Goal: Information Seeking & Learning: Learn about a topic

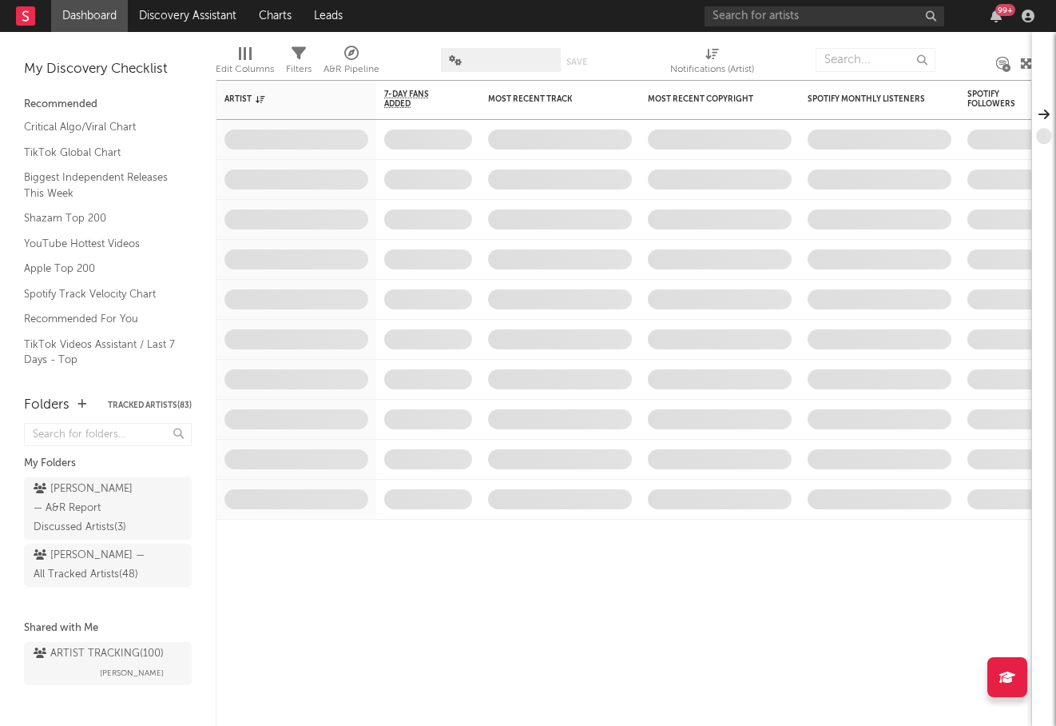
type input "f"
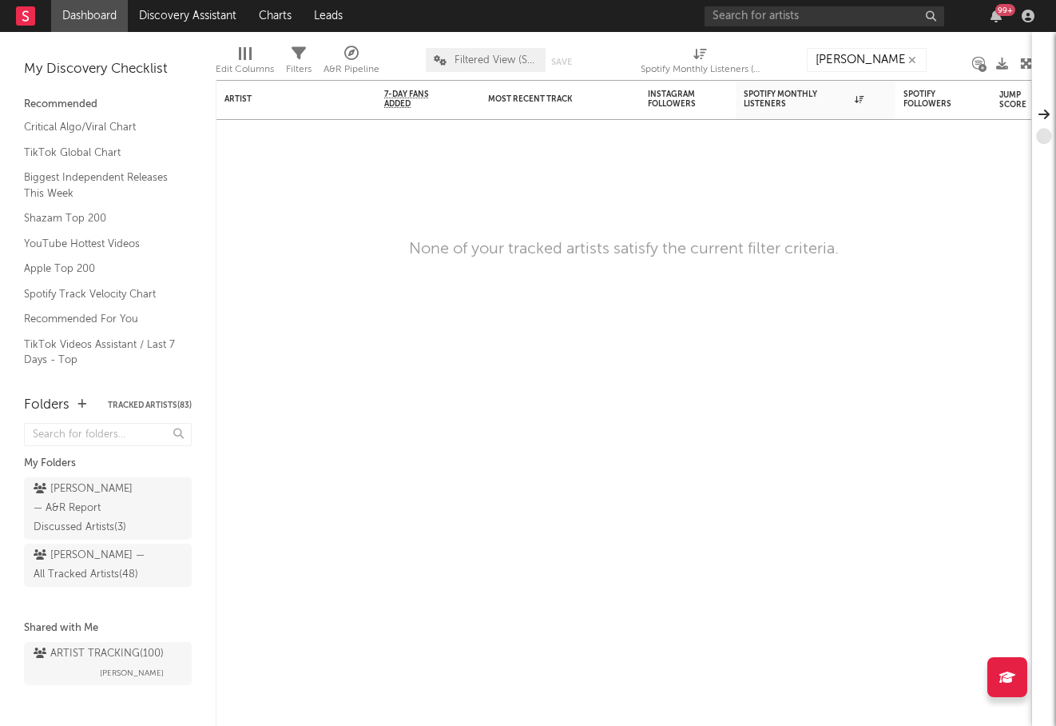
type input "dottie"
click at [857, 26] on div "99 +" at bounding box center [873, 16] width 336 height 32
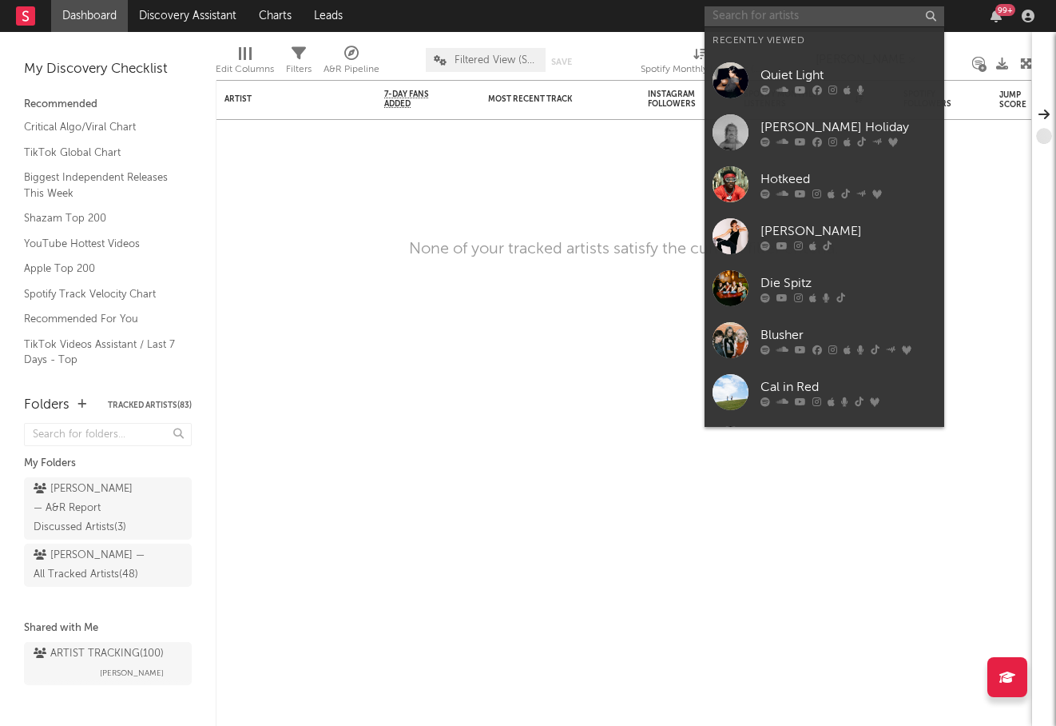
click at [852, 23] on input "text" at bounding box center [825, 16] width 240 height 20
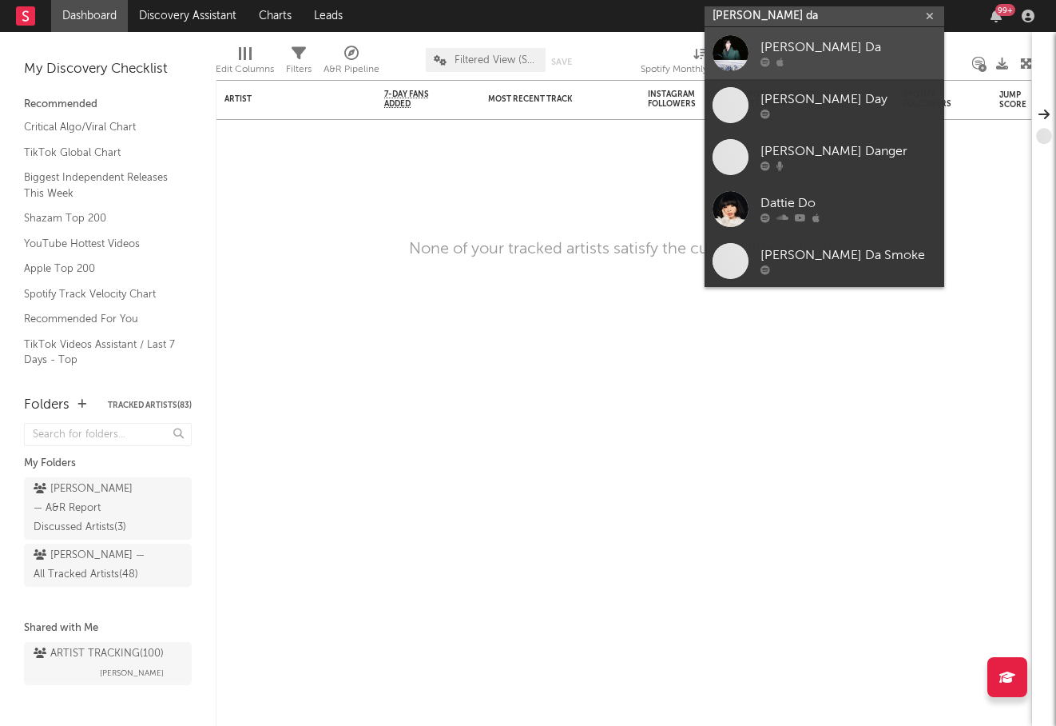
type input "dottie da"
click at [857, 58] on div at bounding box center [849, 63] width 176 height 10
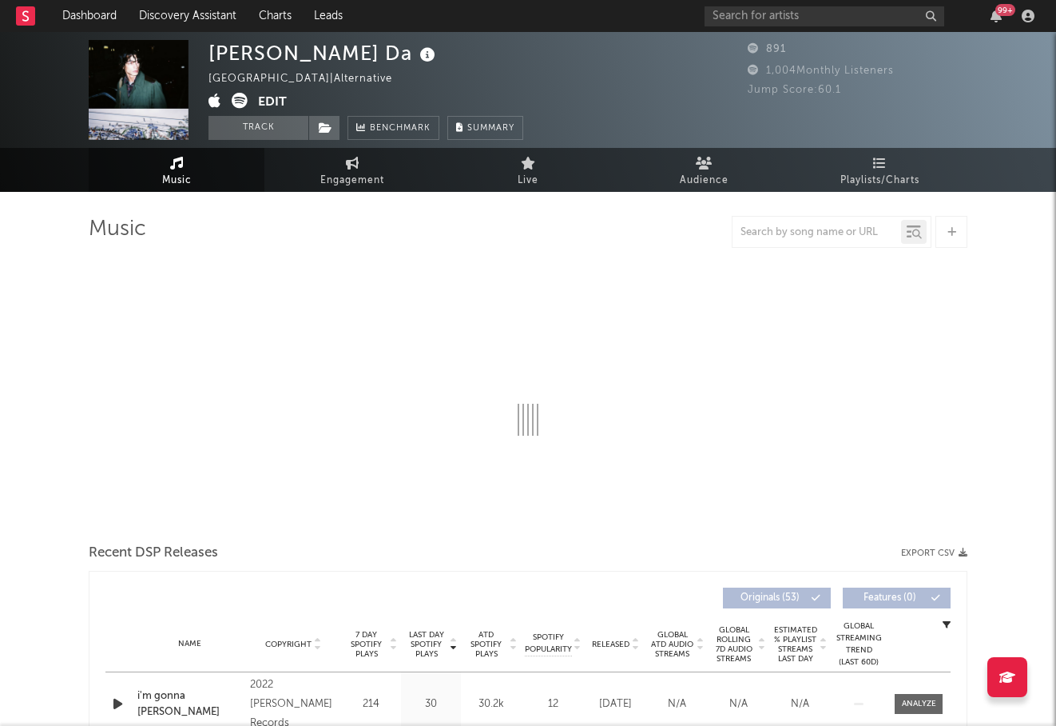
select select "1w"
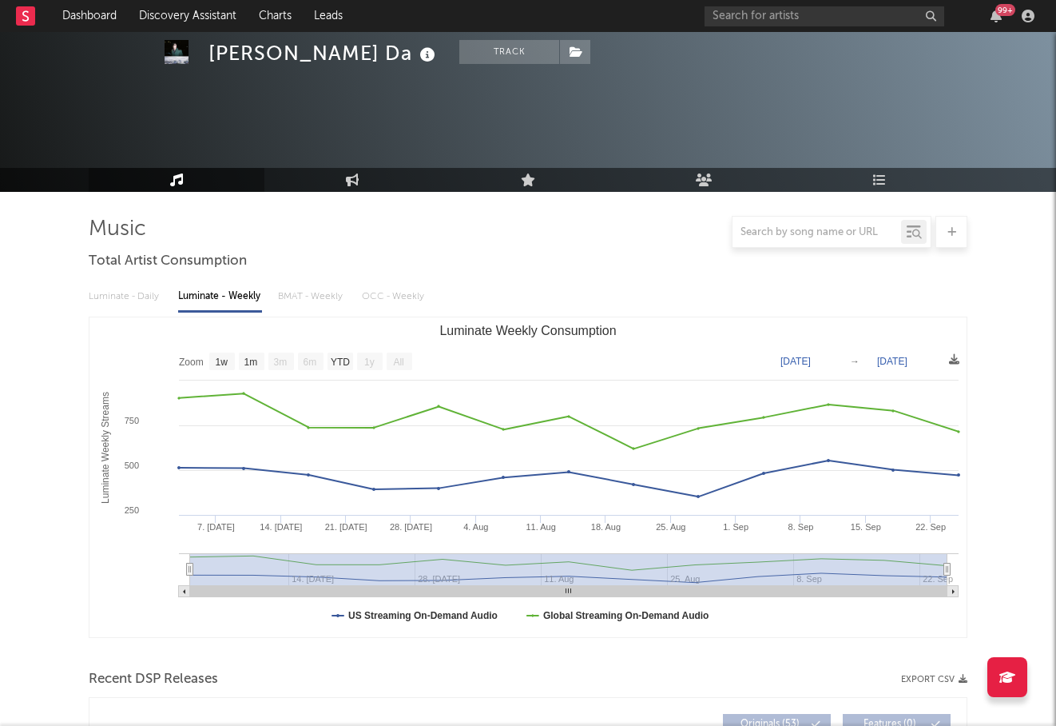
scroll to position [488, 0]
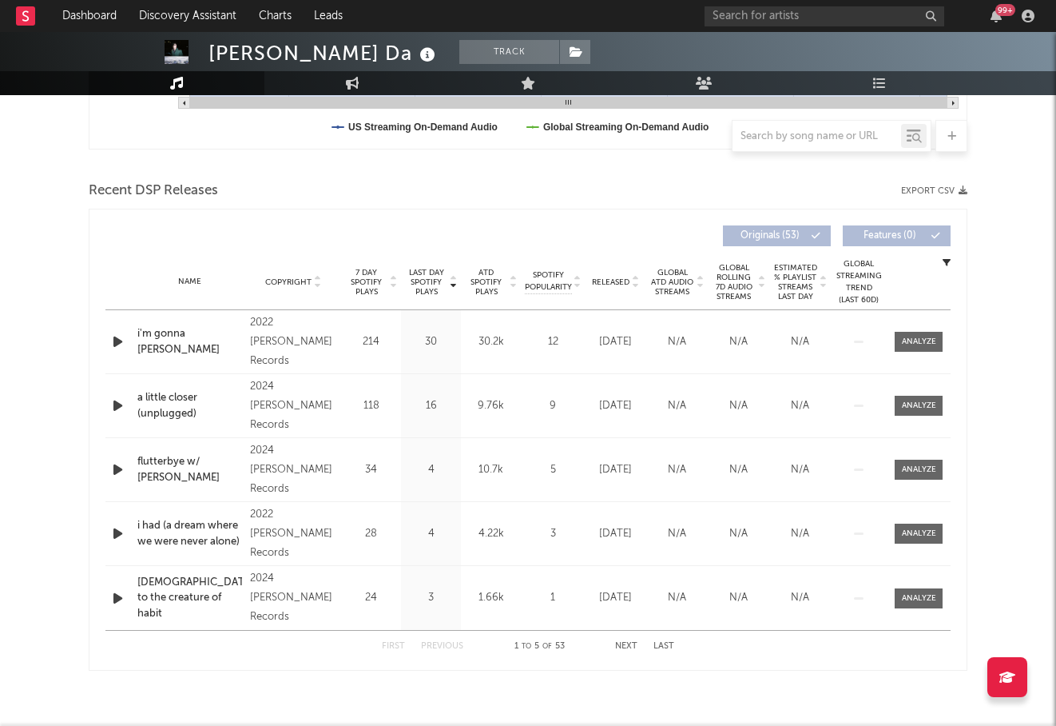
click at [492, 284] on span "ATD Spotify Plays" at bounding box center [486, 282] width 42 height 29
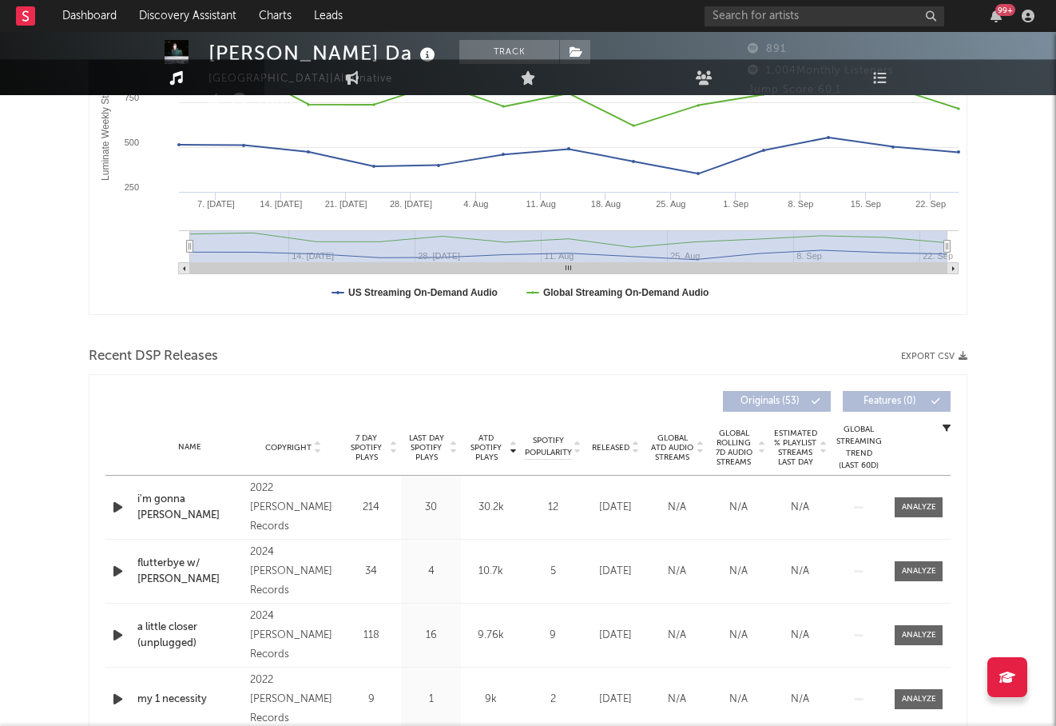
scroll to position [20, 0]
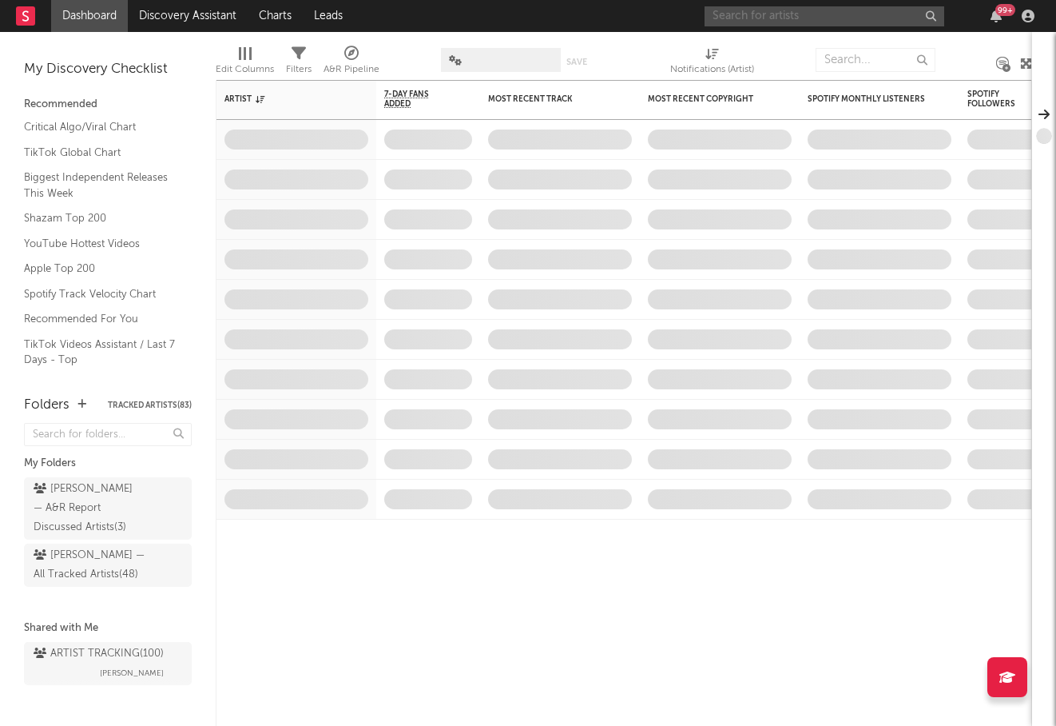
click at [850, 18] on input "text" at bounding box center [825, 16] width 240 height 20
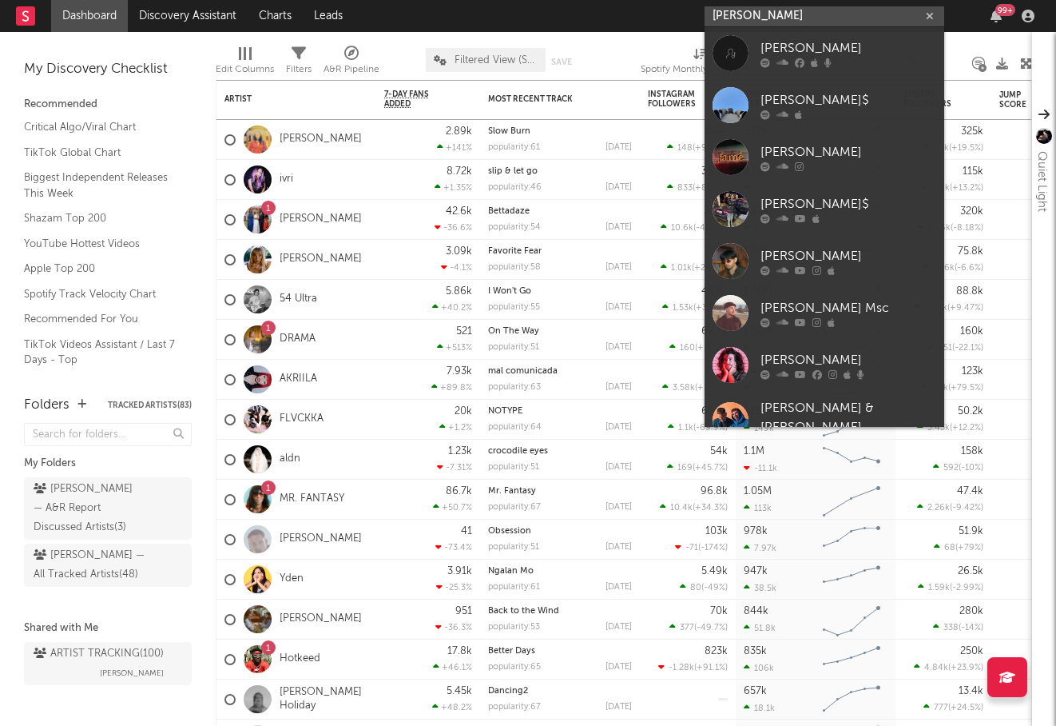
type input "[PERSON_NAME]"
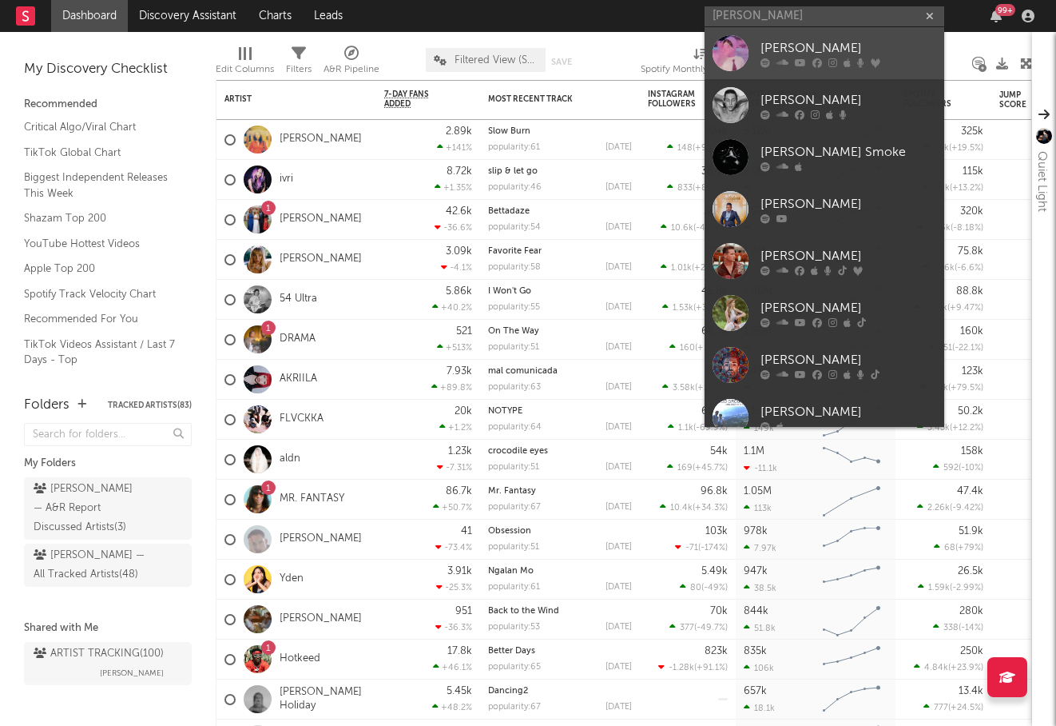
click at [851, 45] on div "[PERSON_NAME]" at bounding box center [849, 47] width 176 height 19
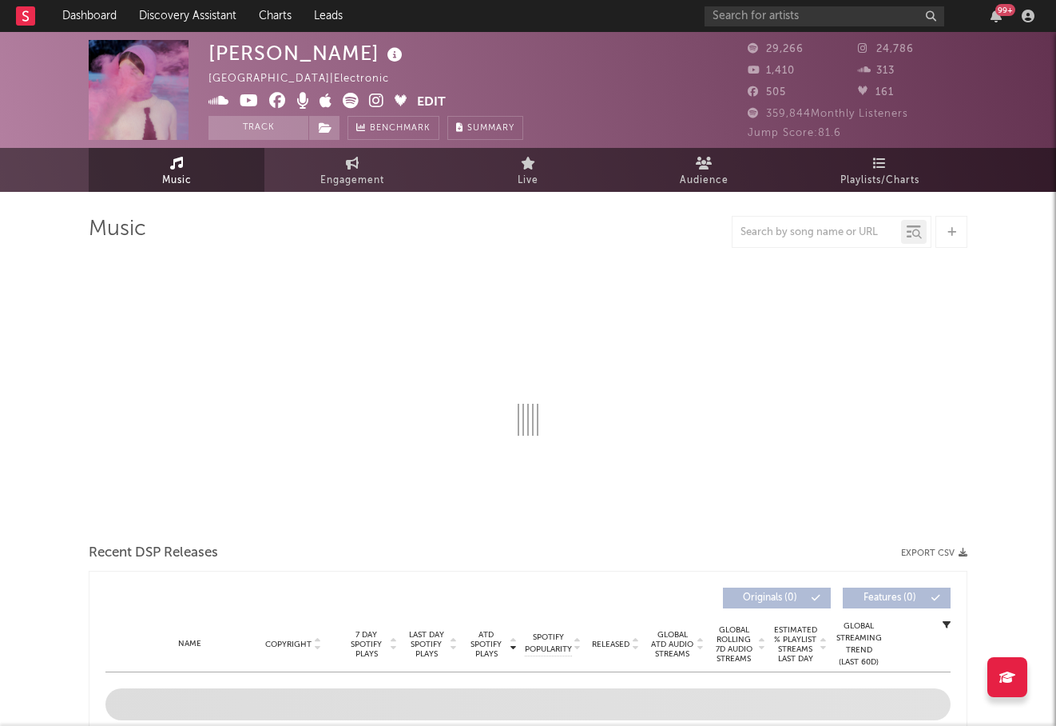
select select "6m"
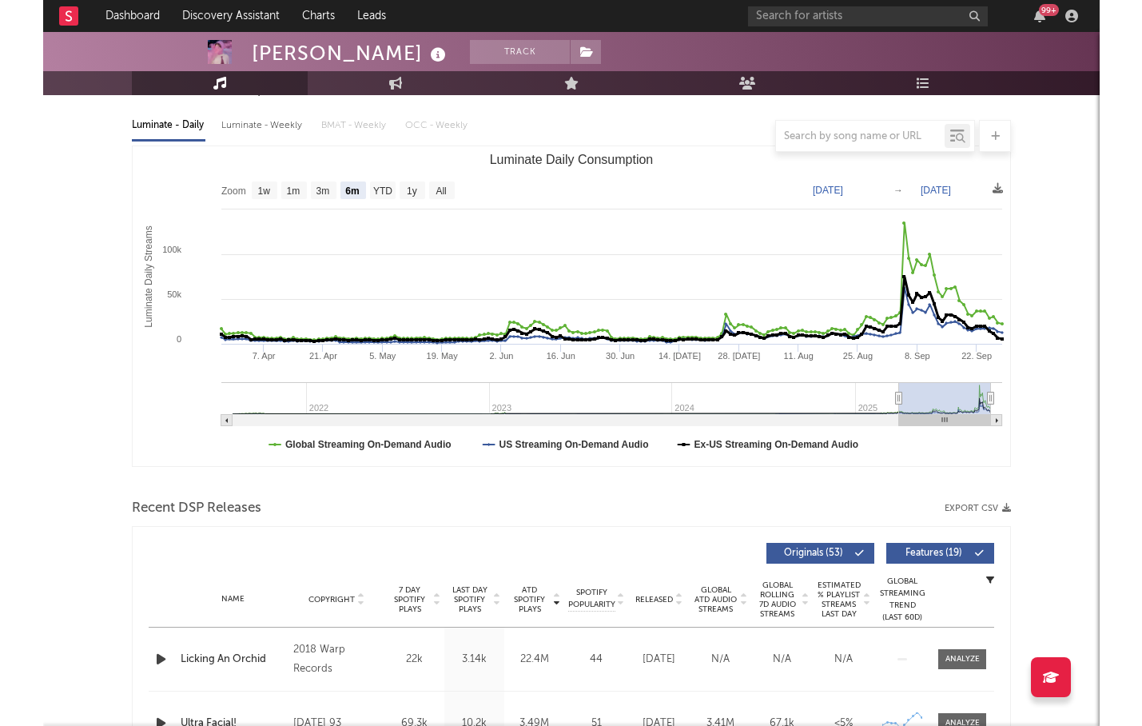
scroll to position [252, 0]
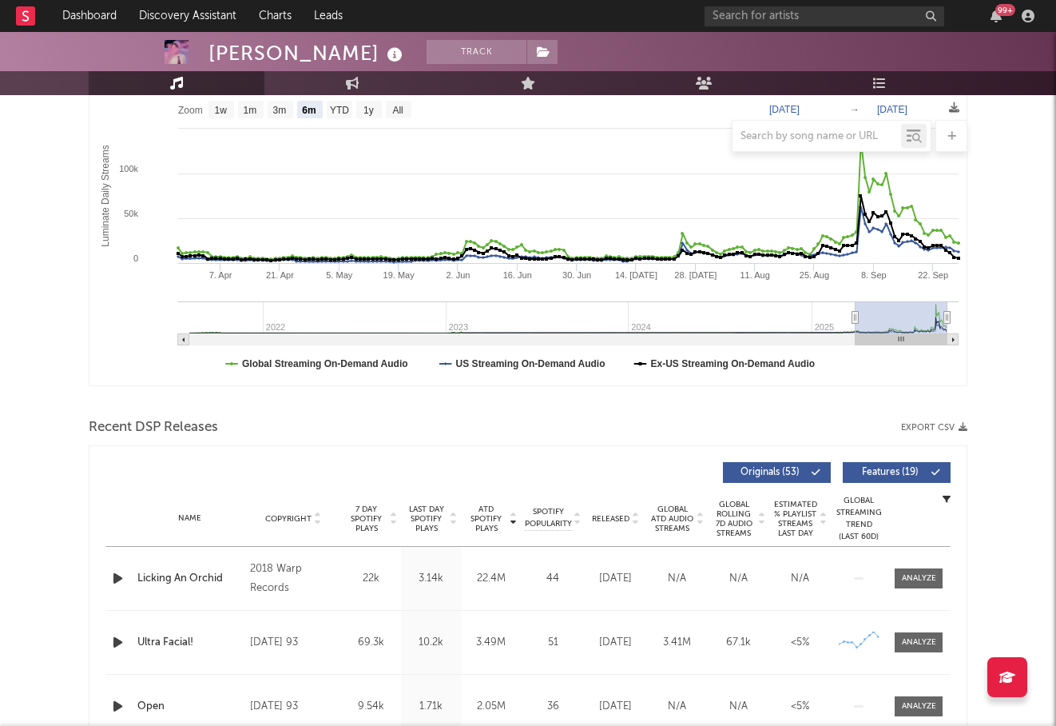
click at [609, 521] on span "Released" at bounding box center [611, 519] width 38 height 10
click at [899, 475] on span "Features ( 19 )" at bounding box center [890, 472] width 74 height 10
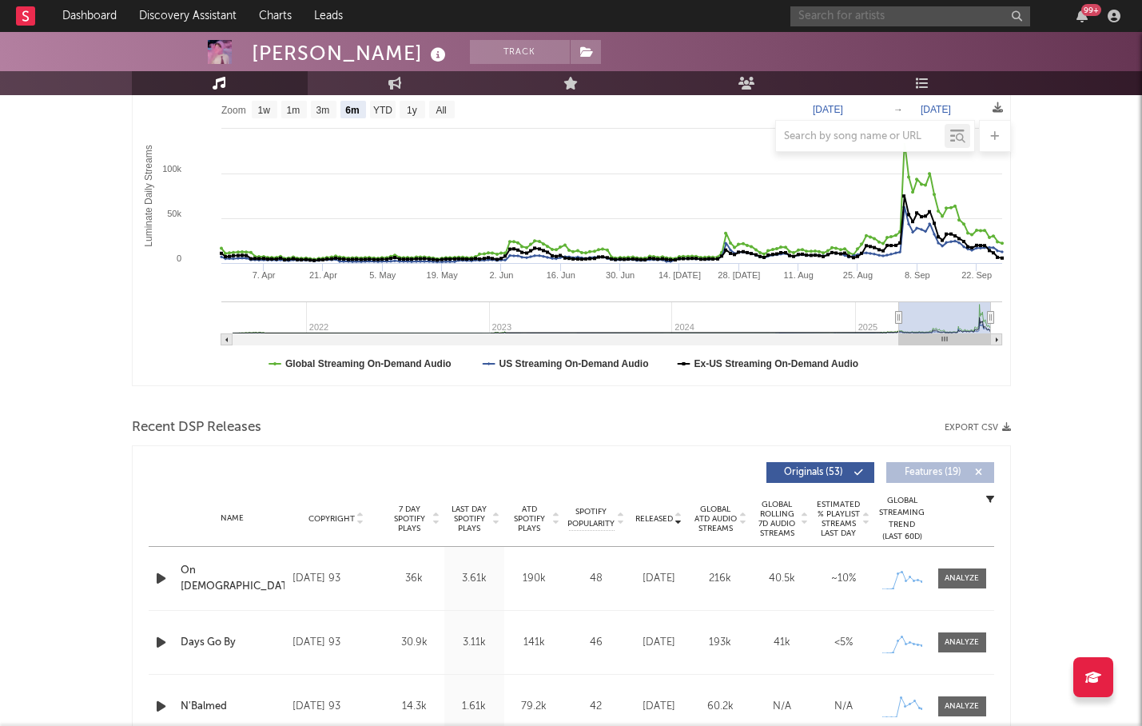
click at [922, 23] on input "text" at bounding box center [910, 16] width 240 height 20
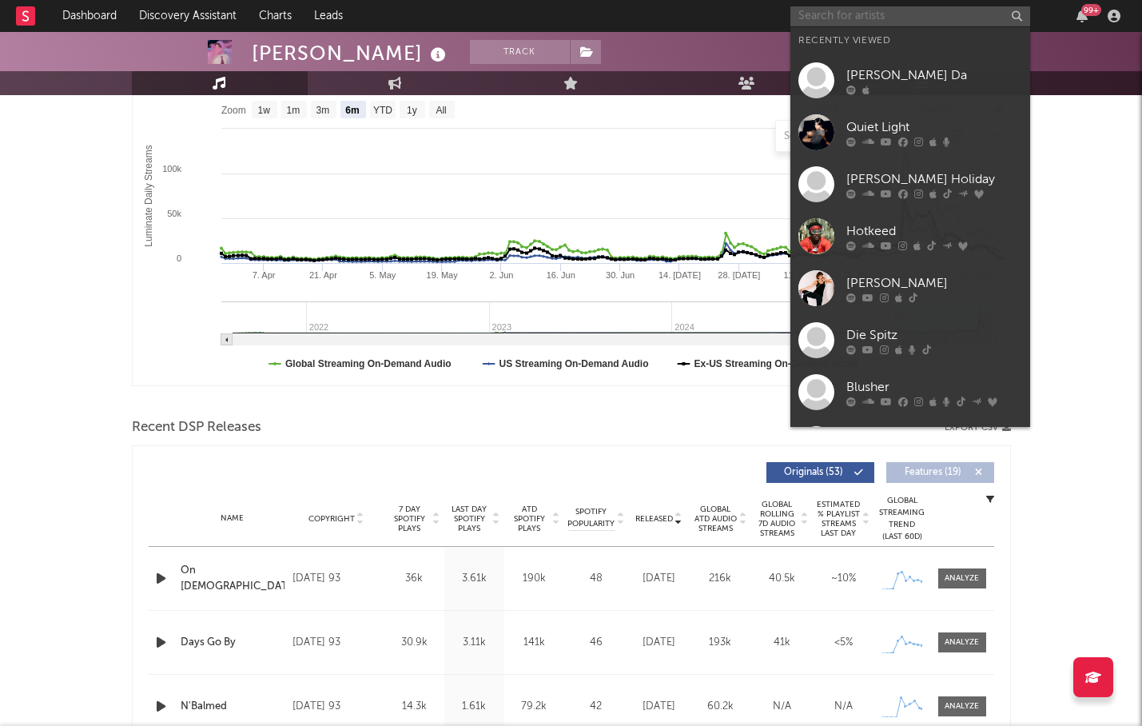
paste input "[PERSON_NAME]"
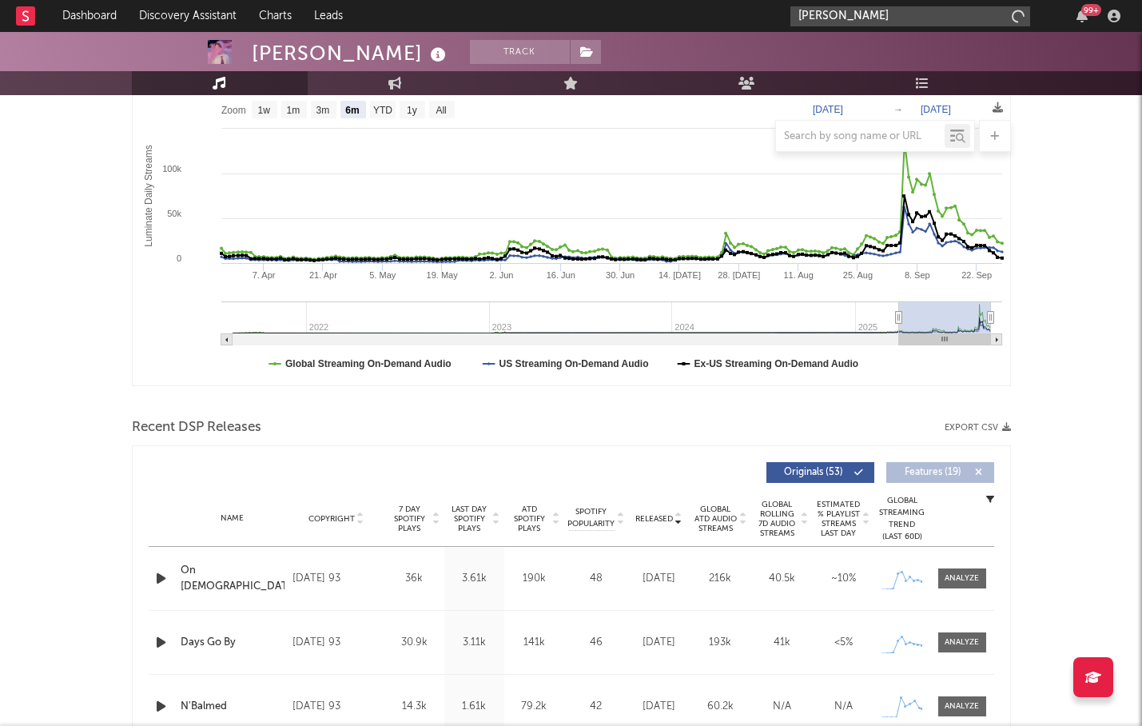
type input "[PERSON_NAME]"
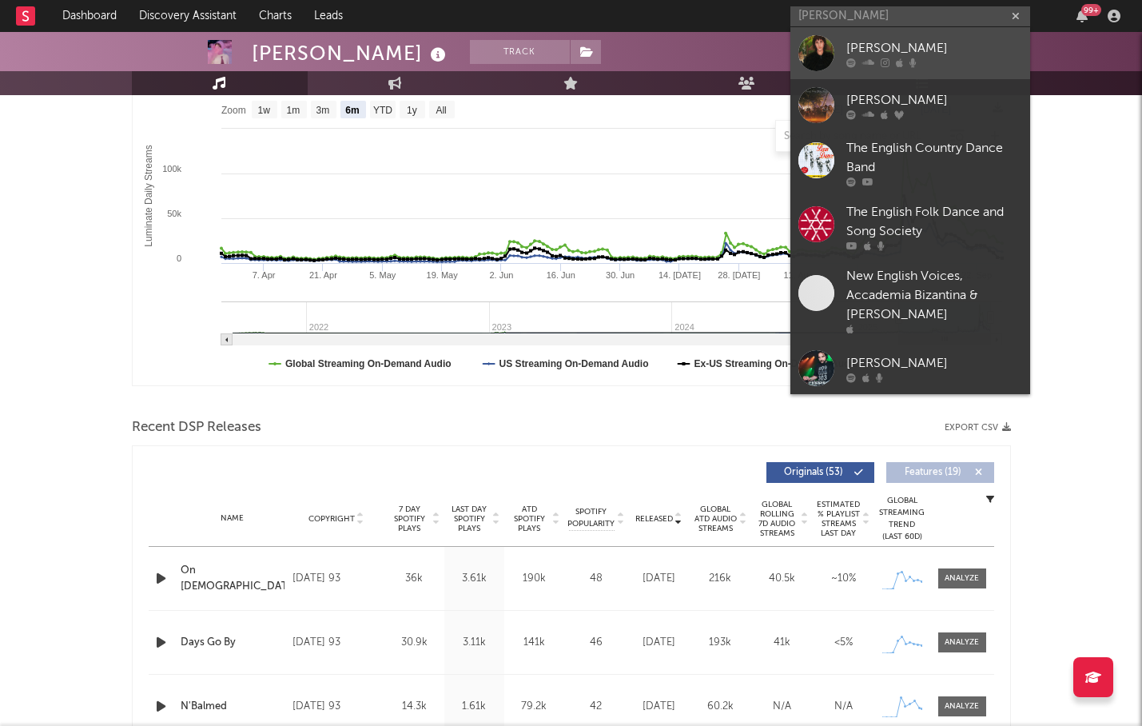
click at [873, 49] on div "[PERSON_NAME]" at bounding box center [934, 47] width 176 height 19
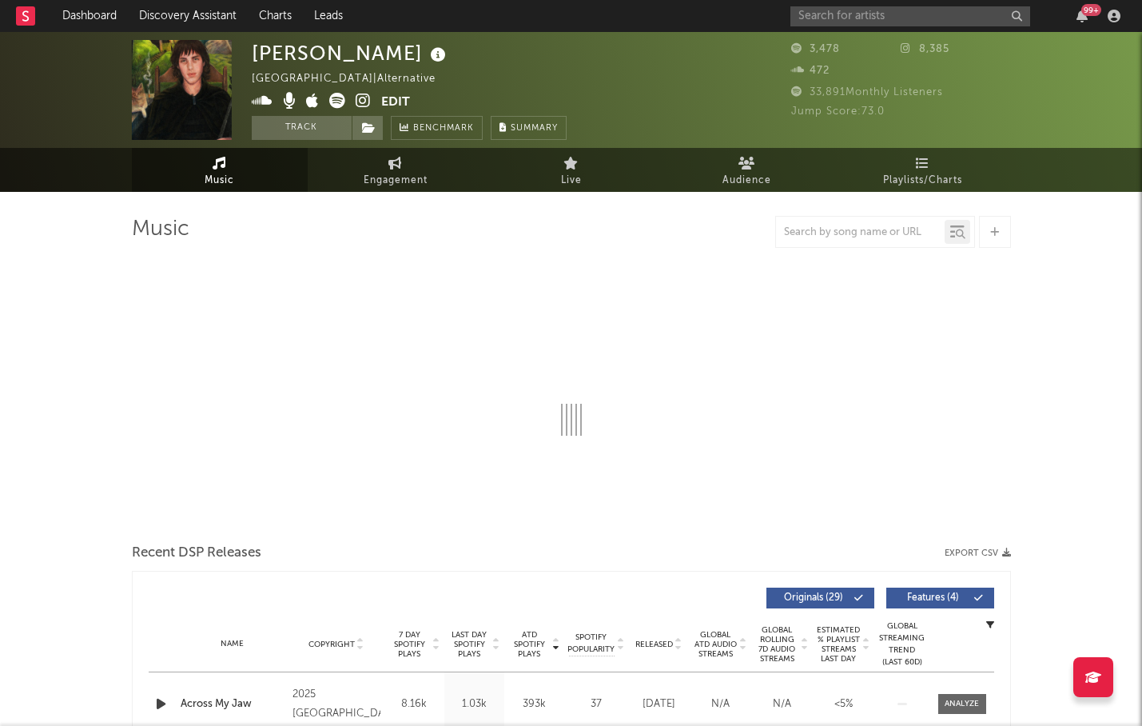
select select "6m"
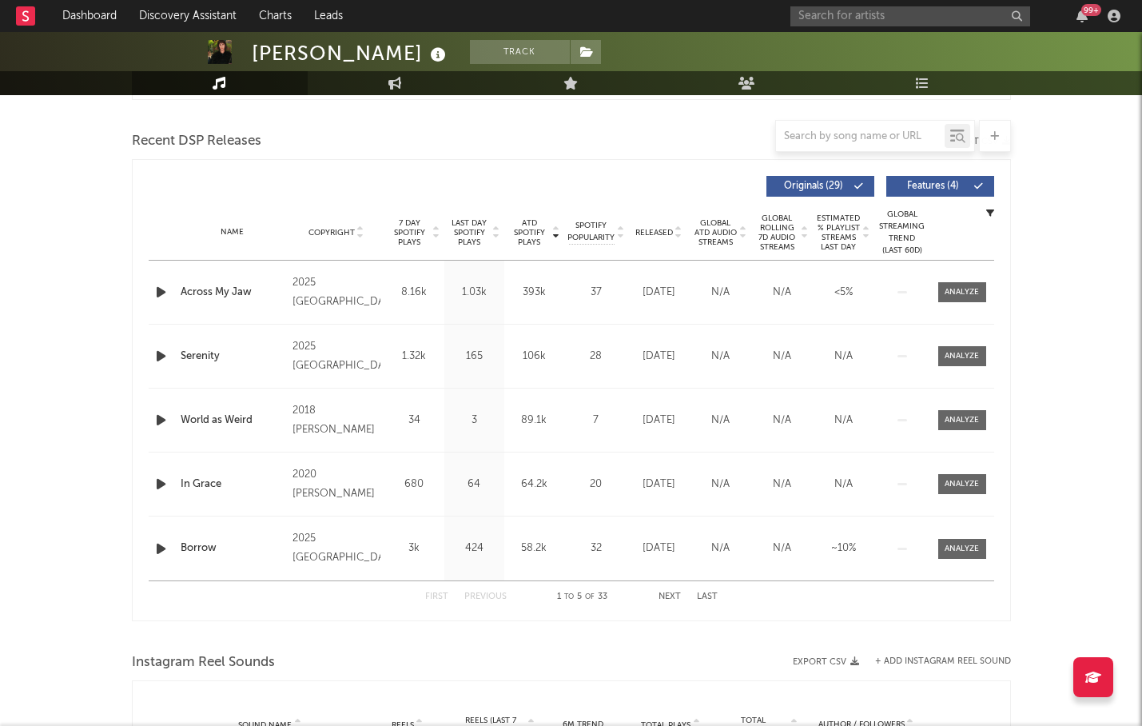
scroll to position [537, 0]
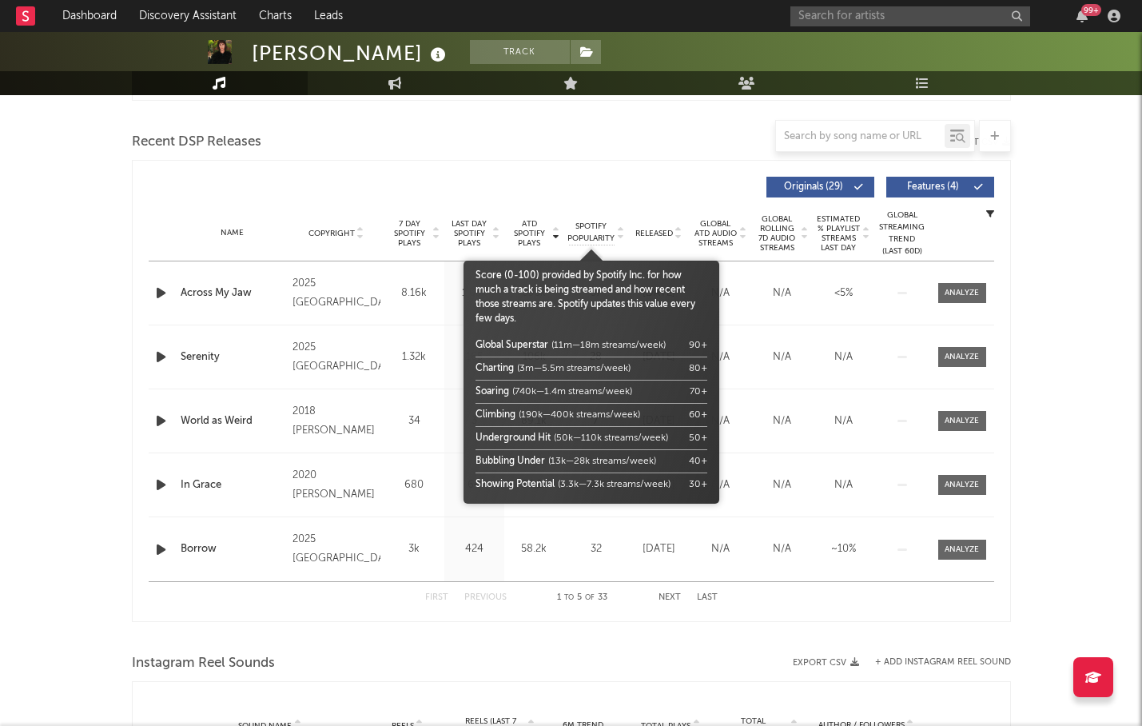
click at [539, 230] on body "Dashboard Discovery Assistant Charts Leads 99 + Notifications Settings Mark all…" at bounding box center [571, 509] width 1142 height 2028
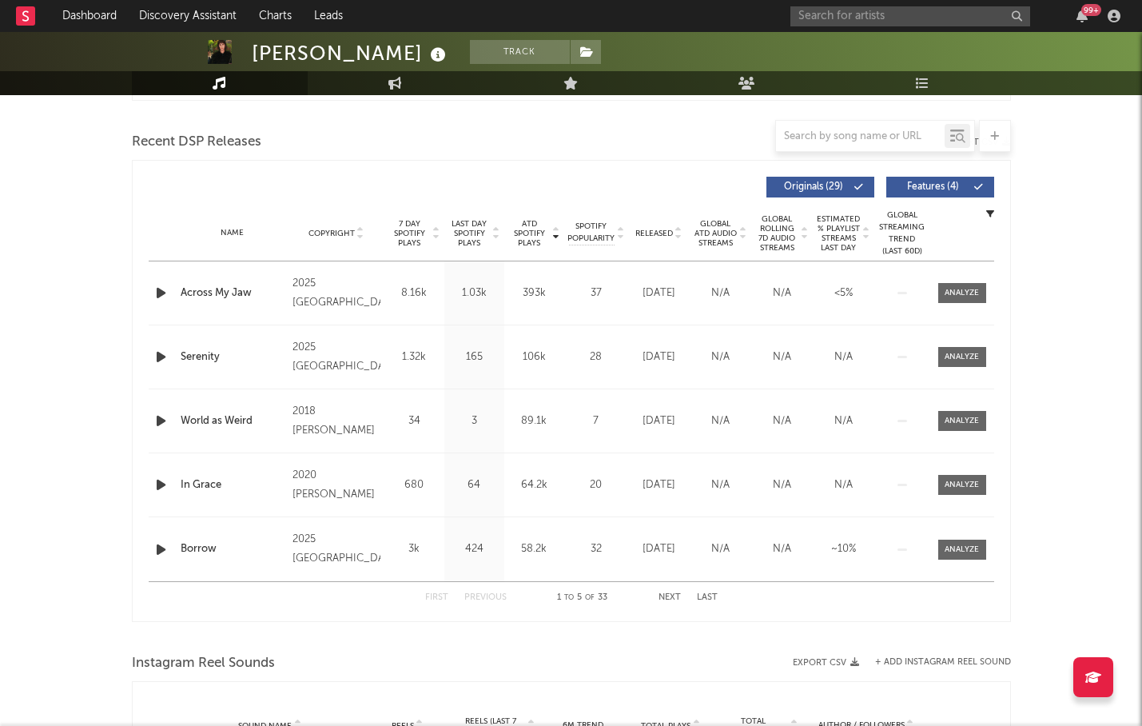
click at [539, 230] on span "ATD Spotify Plays" at bounding box center [529, 233] width 42 height 29
click at [838, 13] on input "text" at bounding box center [910, 16] width 240 height 20
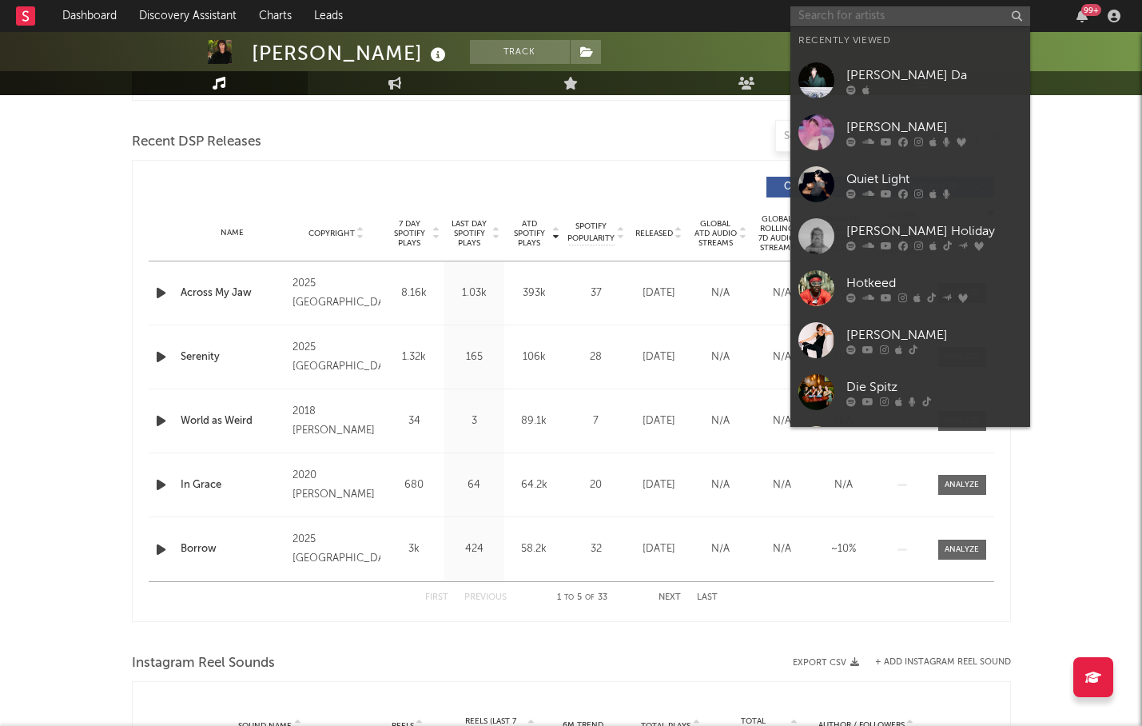
paste input "Holidays in [GEOGRAPHIC_DATA]"
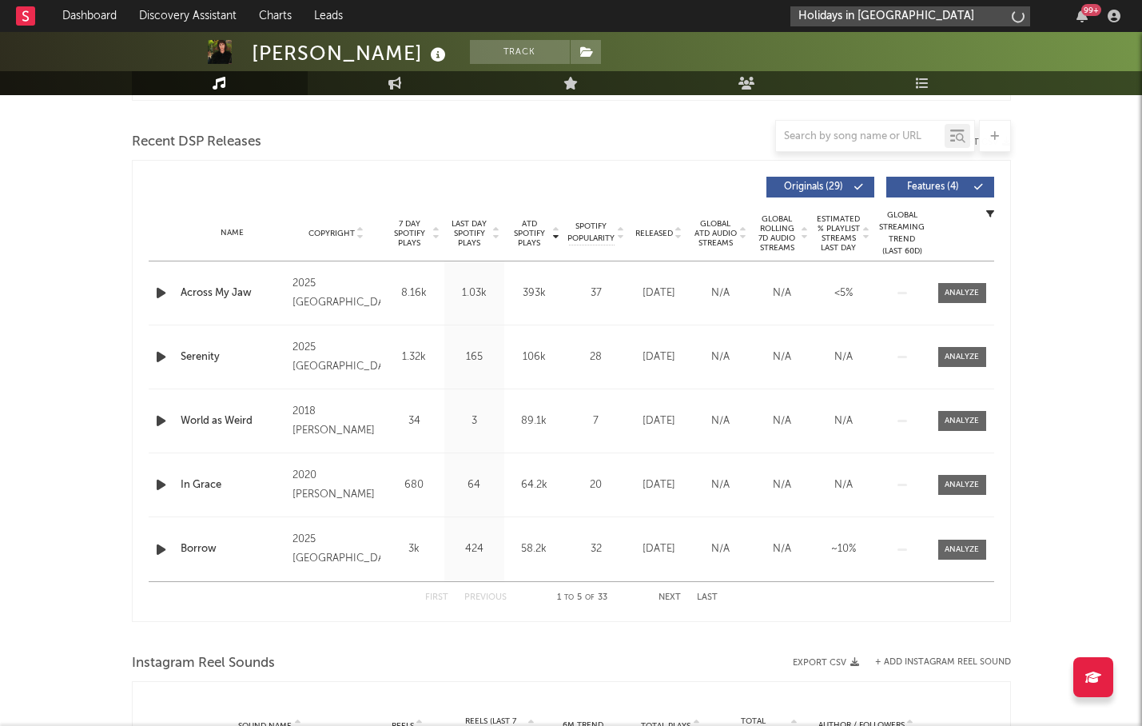
type input "Holidays in [GEOGRAPHIC_DATA]"
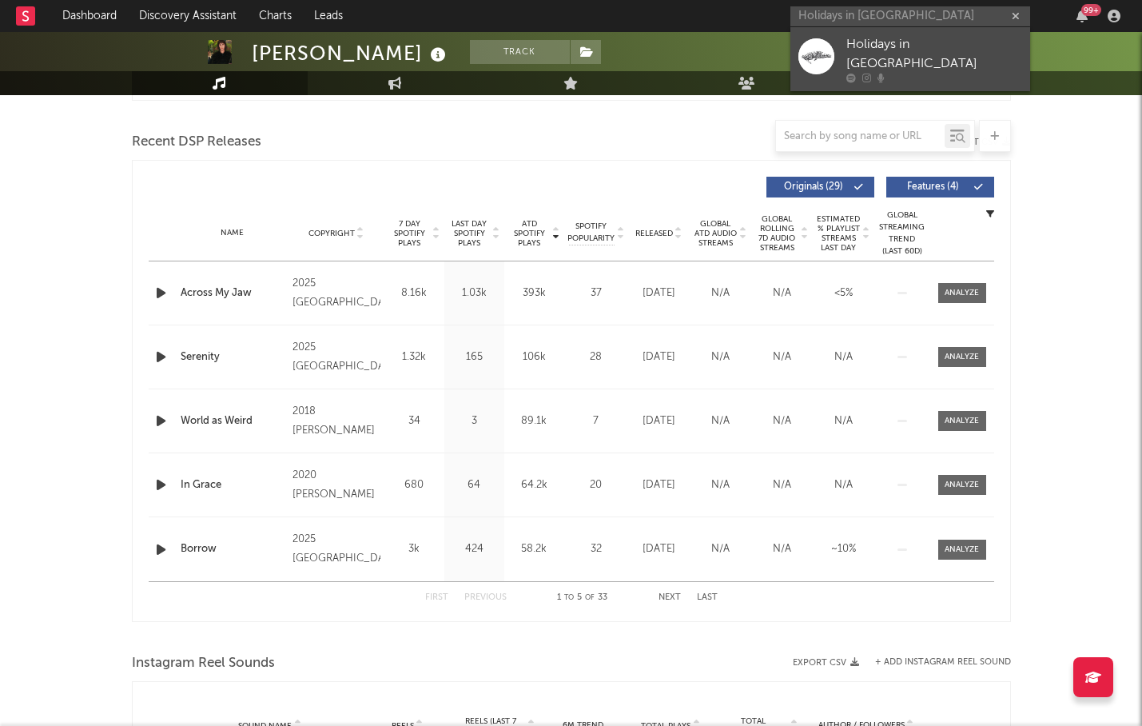
click at [837, 53] on link "Holidays in [GEOGRAPHIC_DATA]" at bounding box center [910, 59] width 240 height 64
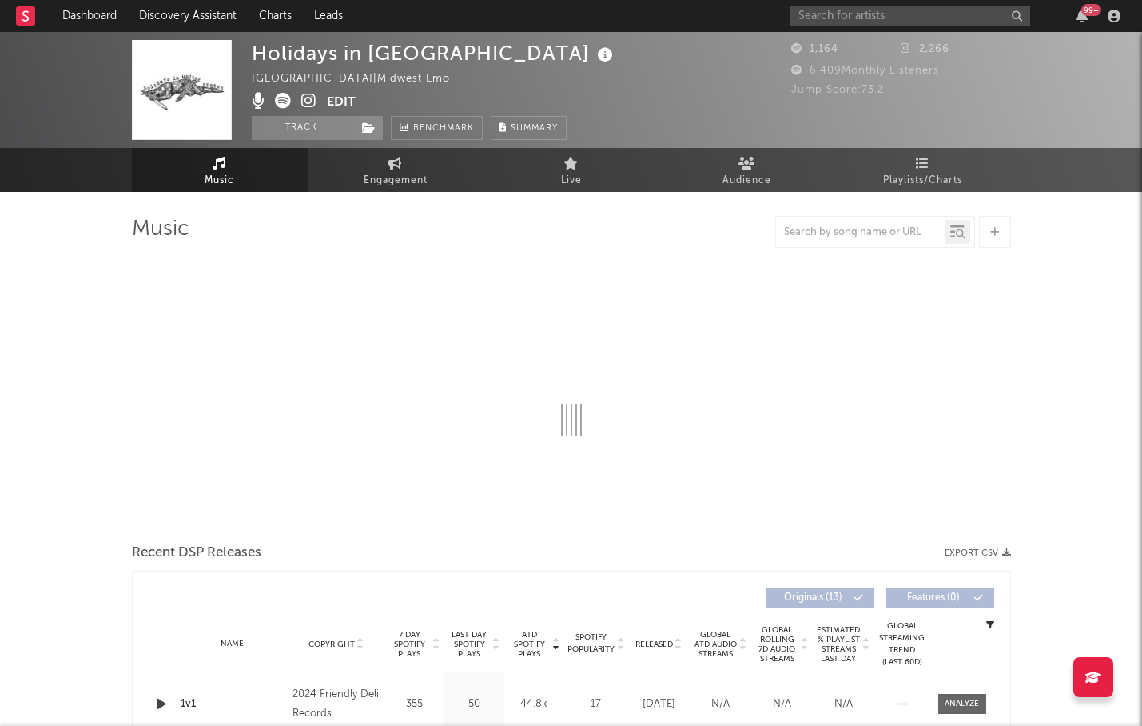
select select "1w"
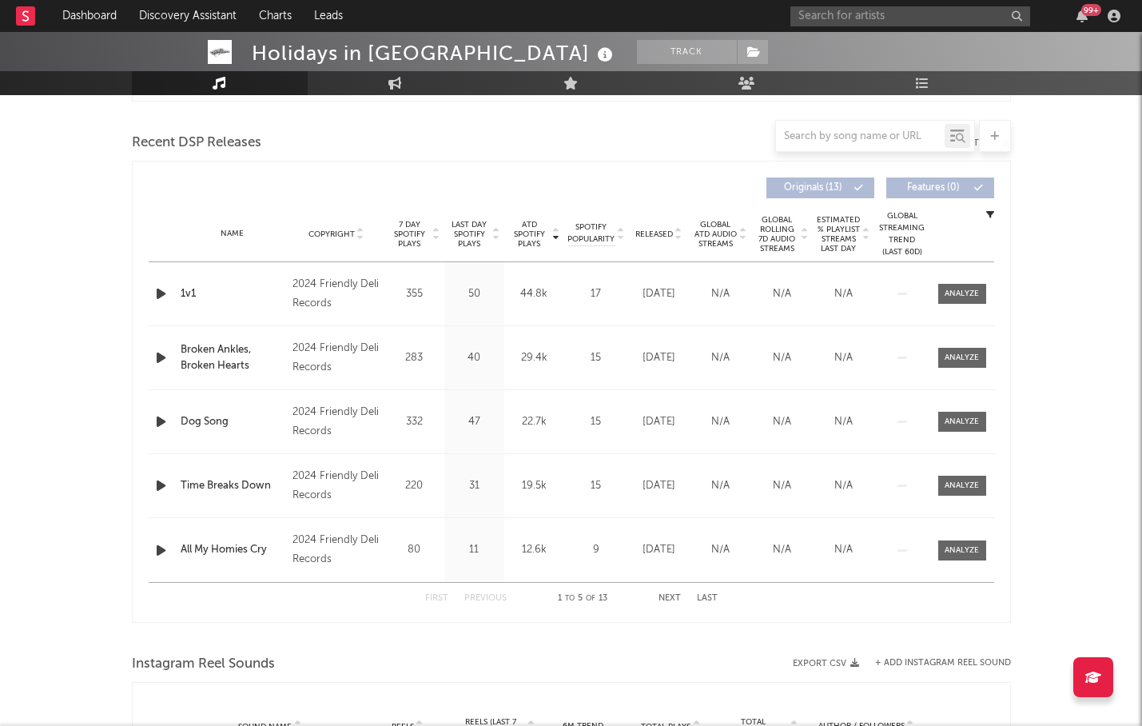
scroll to position [535, 0]
click at [541, 229] on span "ATD Spotify Plays" at bounding box center [529, 235] width 42 height 29
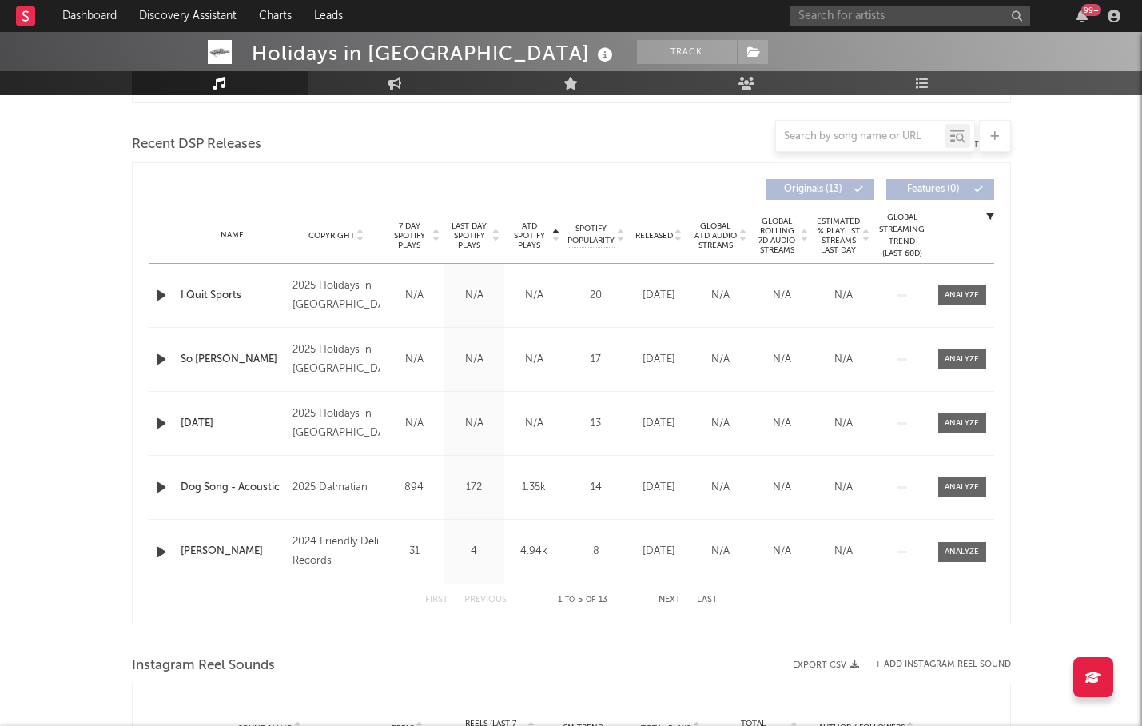
click at [541, 229] on span "ATD Spotify Plays" at bounding box center [529, 235] width 42 height 29
click at [821, 15] on input "text" at bounding box center [910, 16] width 240 height 20
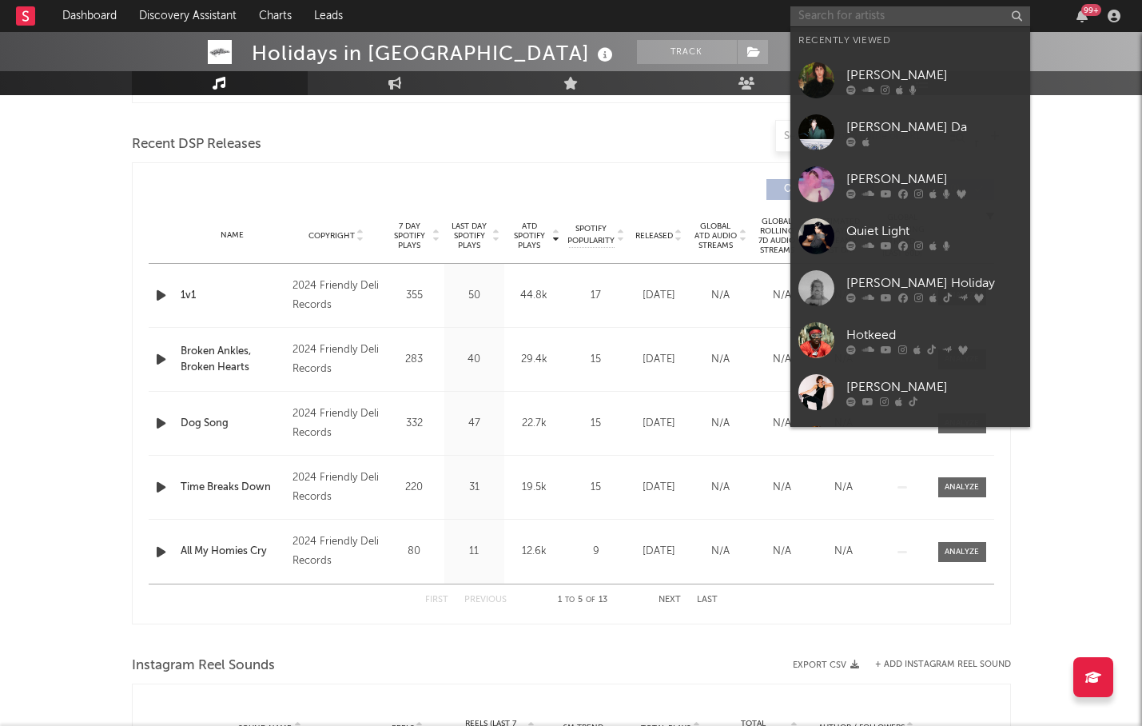
paste input "The Dallas Cowboys"
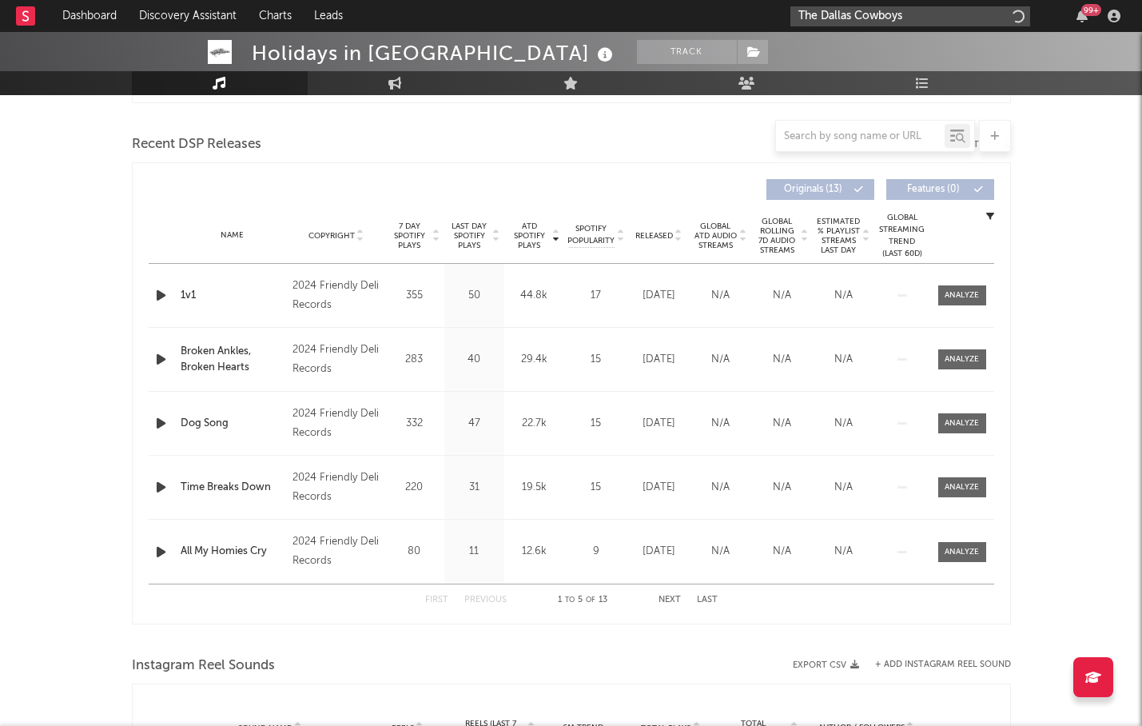
type input "The Dallas Cowboys"
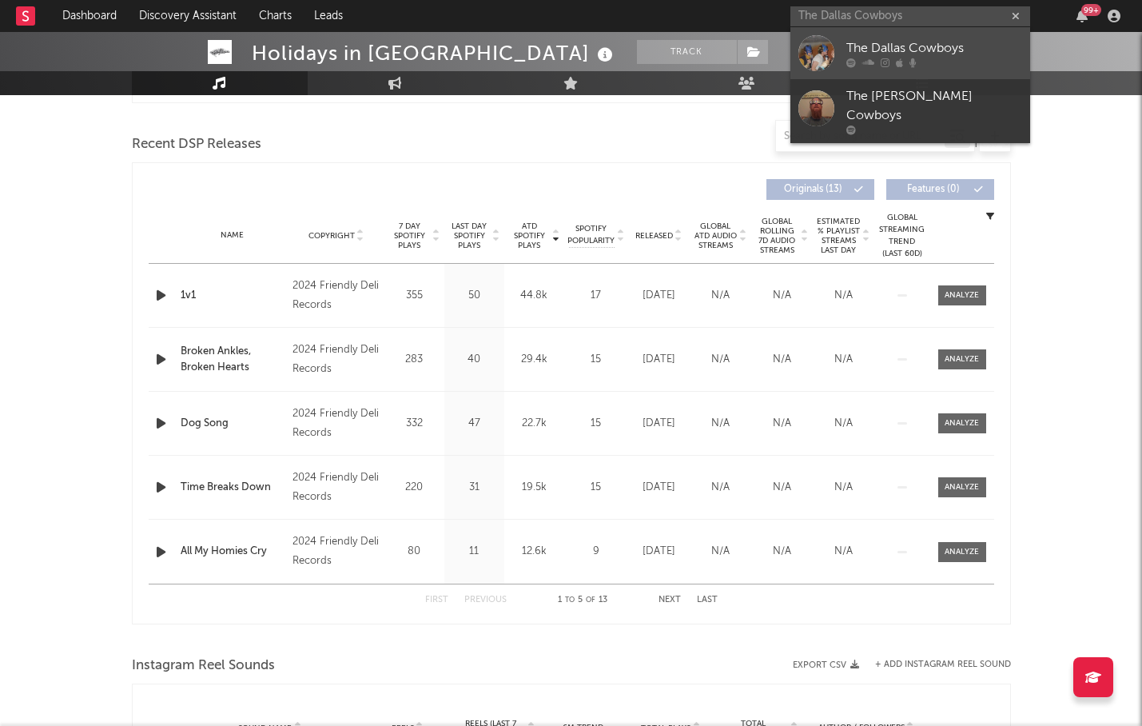
click at [837, 38] on link "The Dallas Cowboys" at bounding box center [910, 53] width 240 height 52
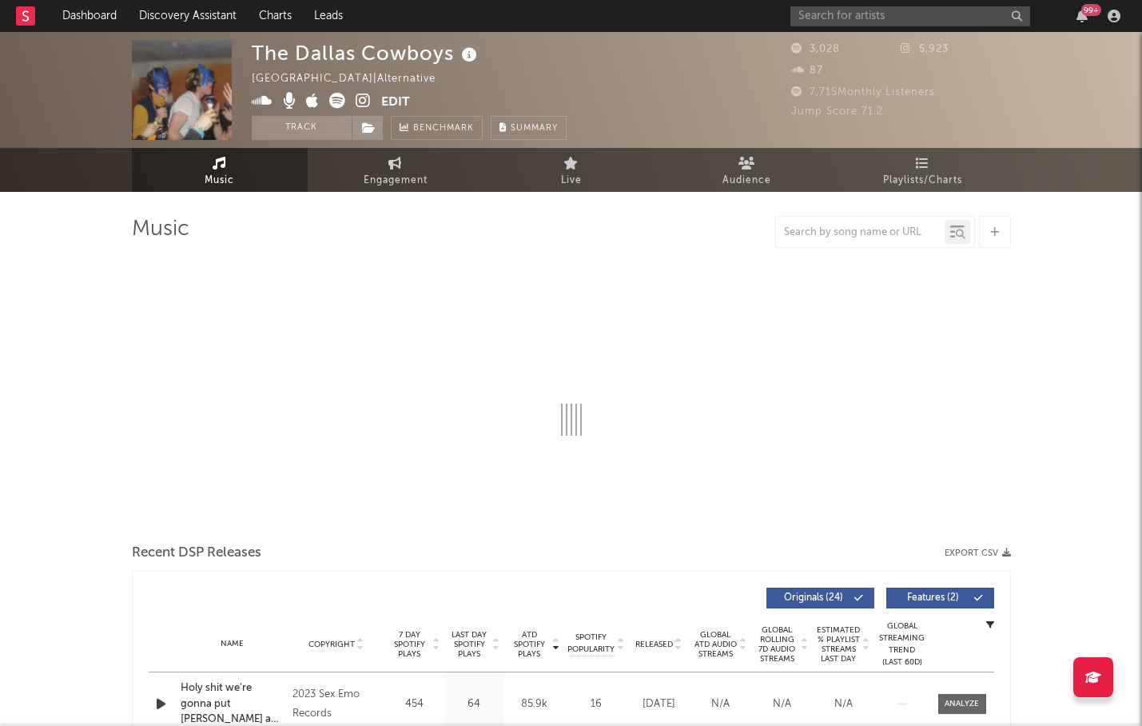
select select "6m"
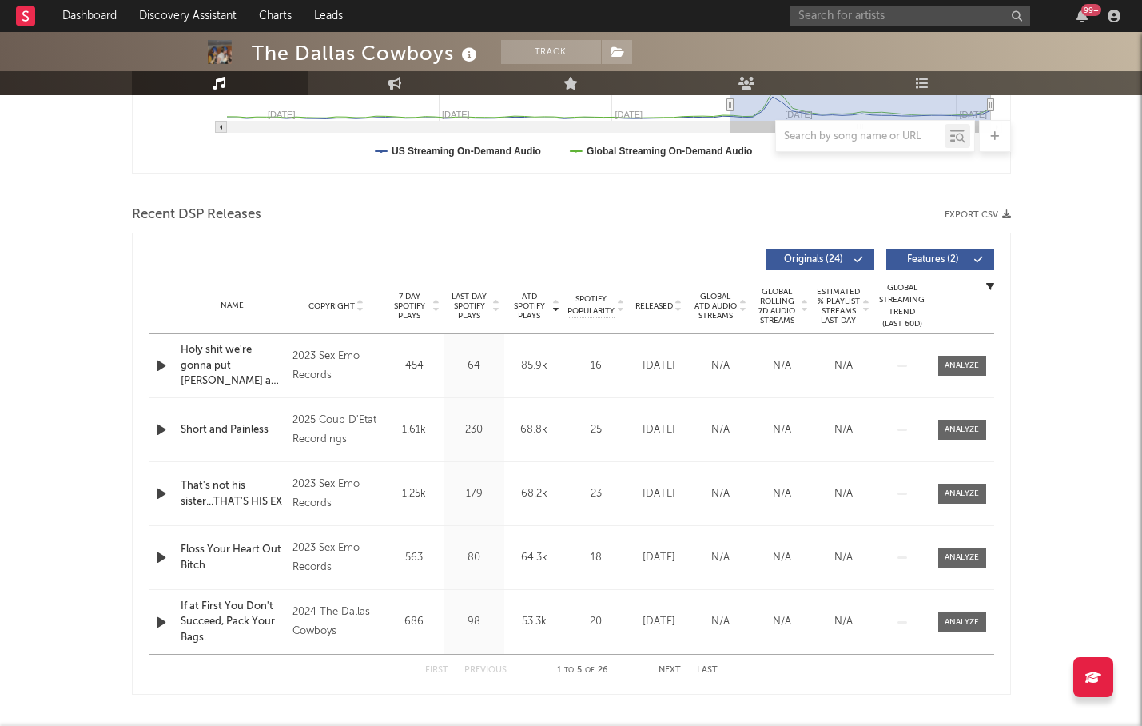
scroll to position [471, 0]
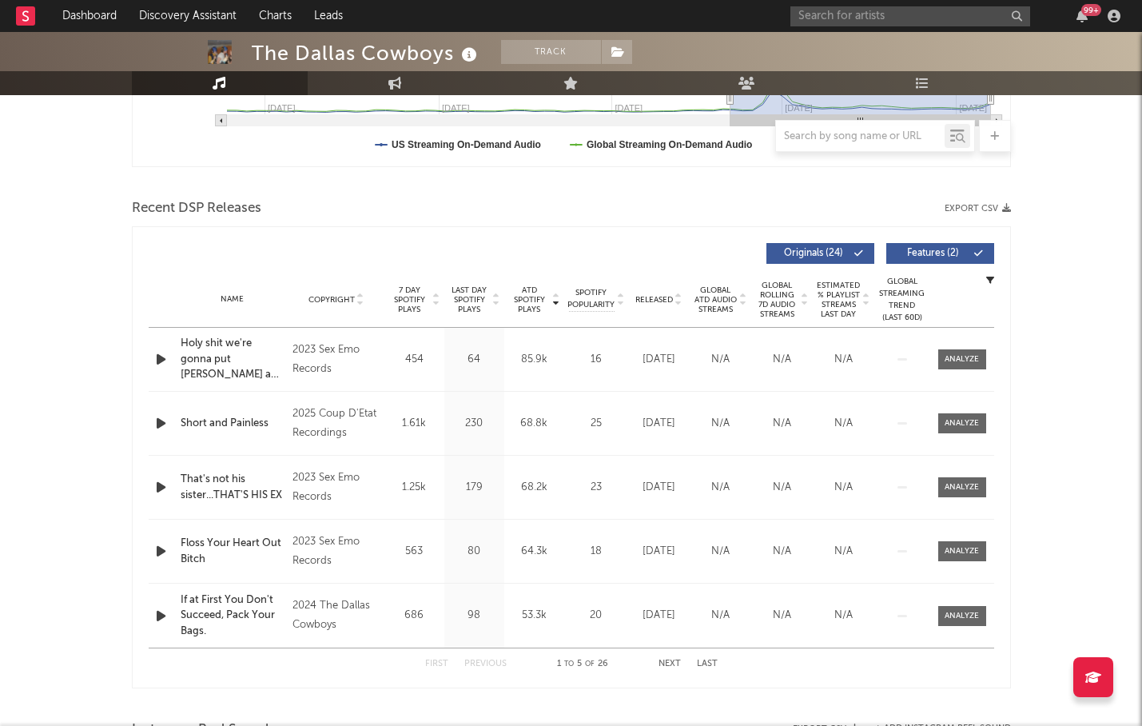
click at [664, 293] on div "Released" at bounding box center [659, 299] width 54 height 12
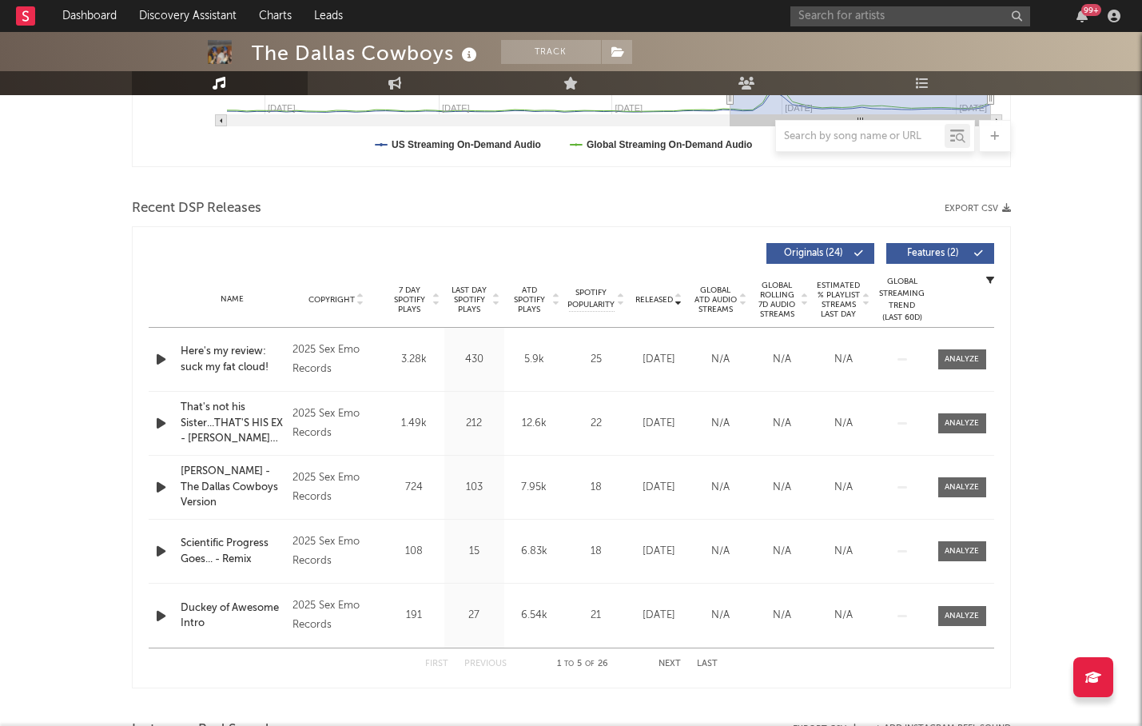
click at [907, 255] on span "Features ( 2 )" at bounding box center [934, 254] width 74 height 10
click at [844, 14] on input "text" at bounding box center [910, 16] width 240 height 20
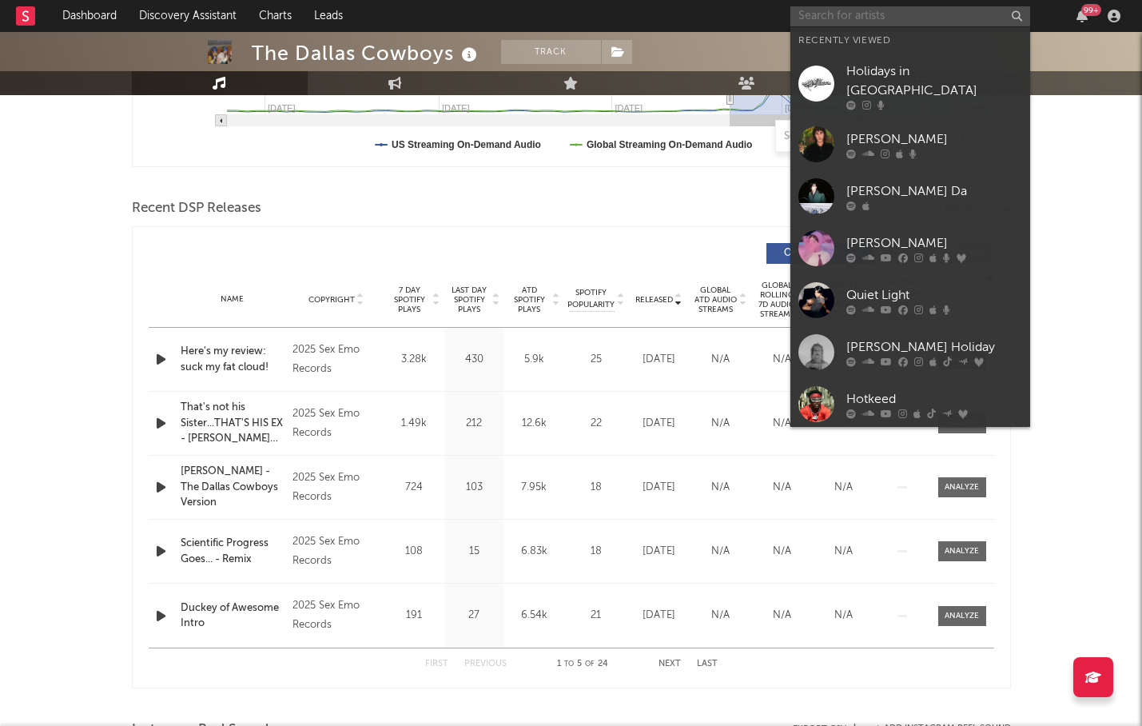
paste input "[PERSON_NAME]"
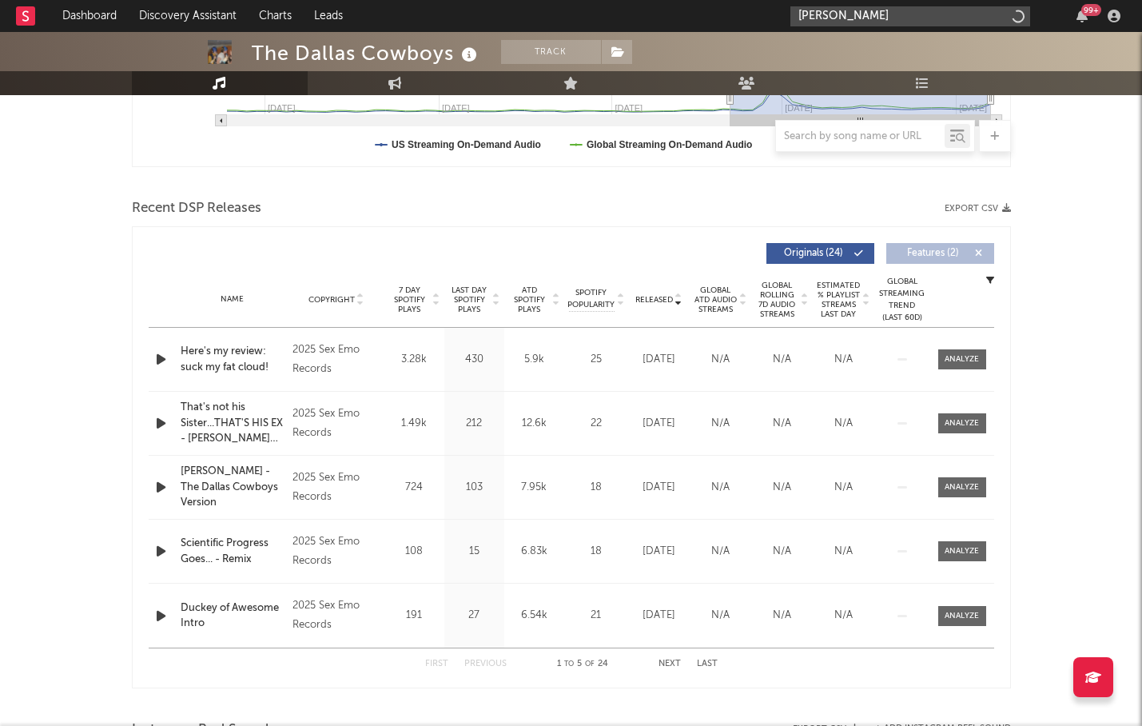
type input "[PERSON_NAME]"
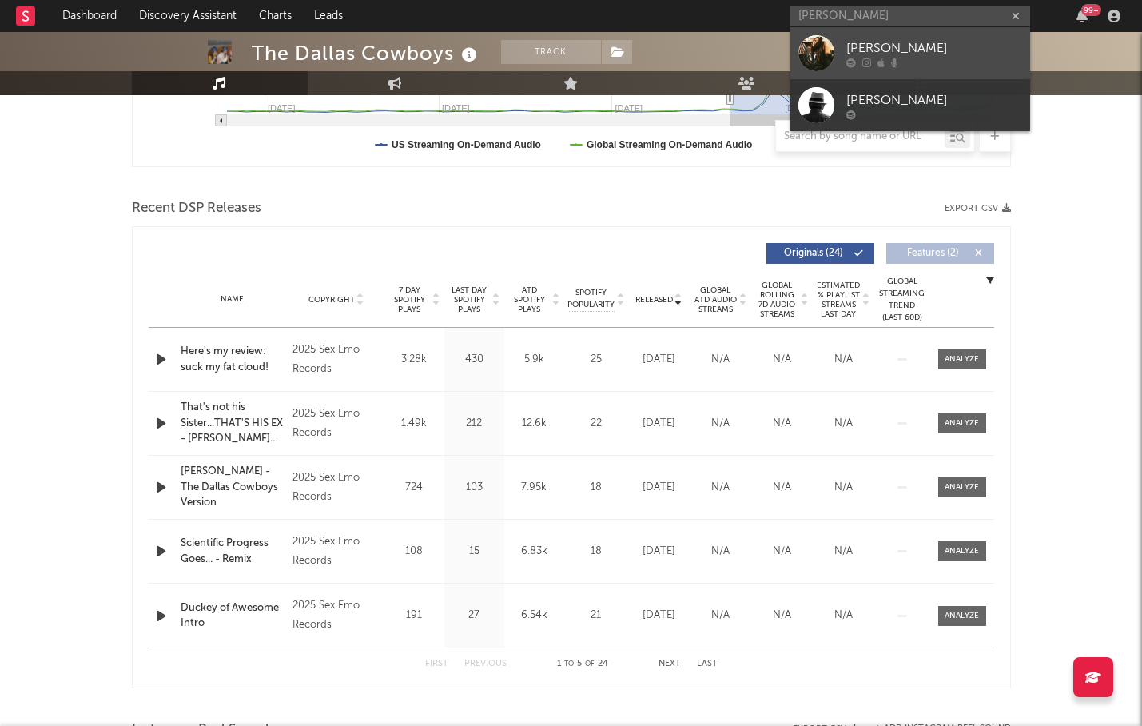
click at [855, 53] on div "[PERSON_NAME]" at bounding box center [934, 47] width 176 height 19
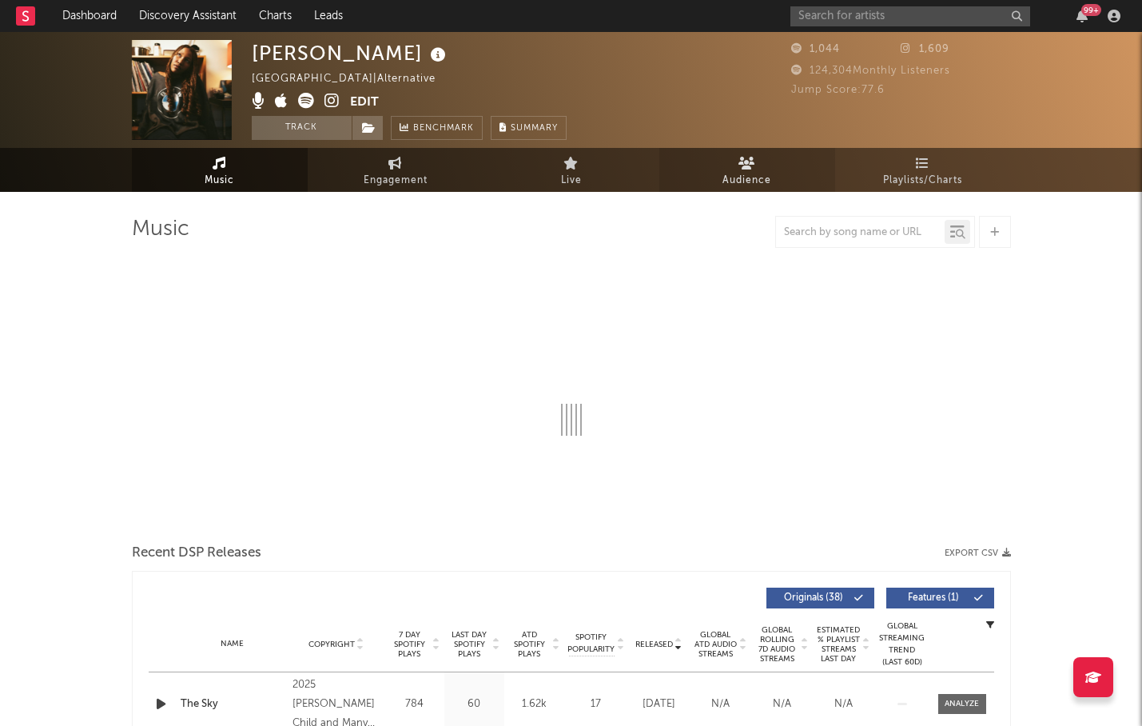
select select "1w"
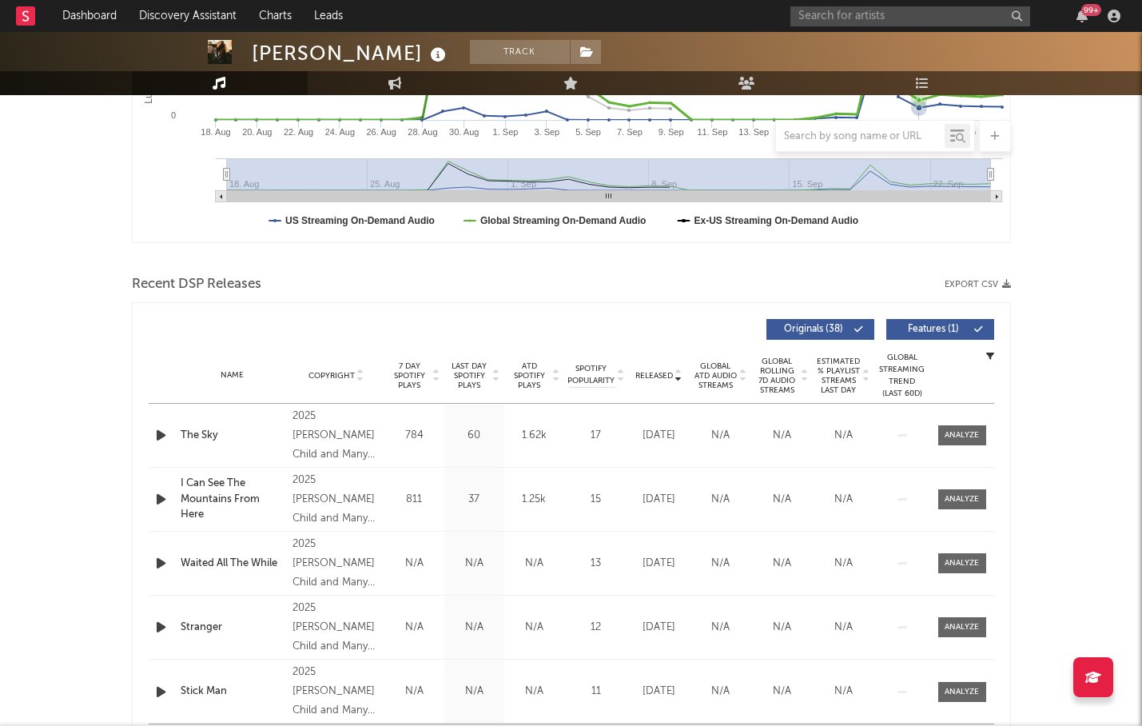
scroll to position [394, 0]
click at [662, 379] on span "Released" at bounding box center [654, 377] width 38 height 10
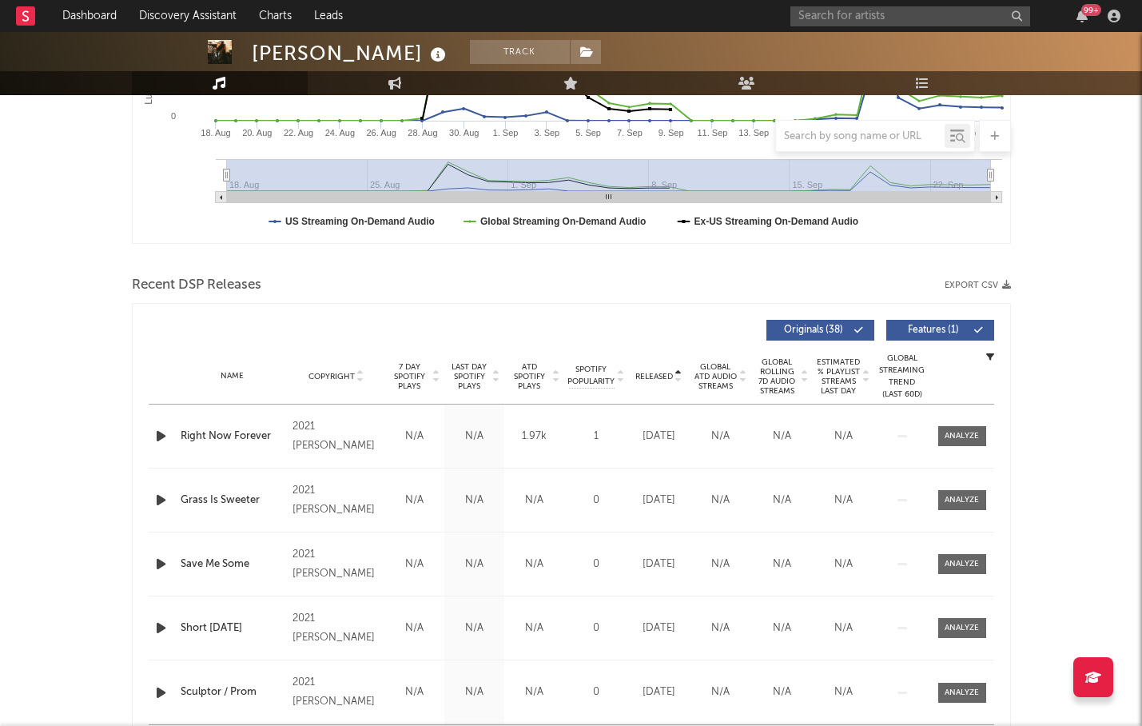
click at [662, 379] on span "Released" at bounding box center [654, 377] width 38 height 10
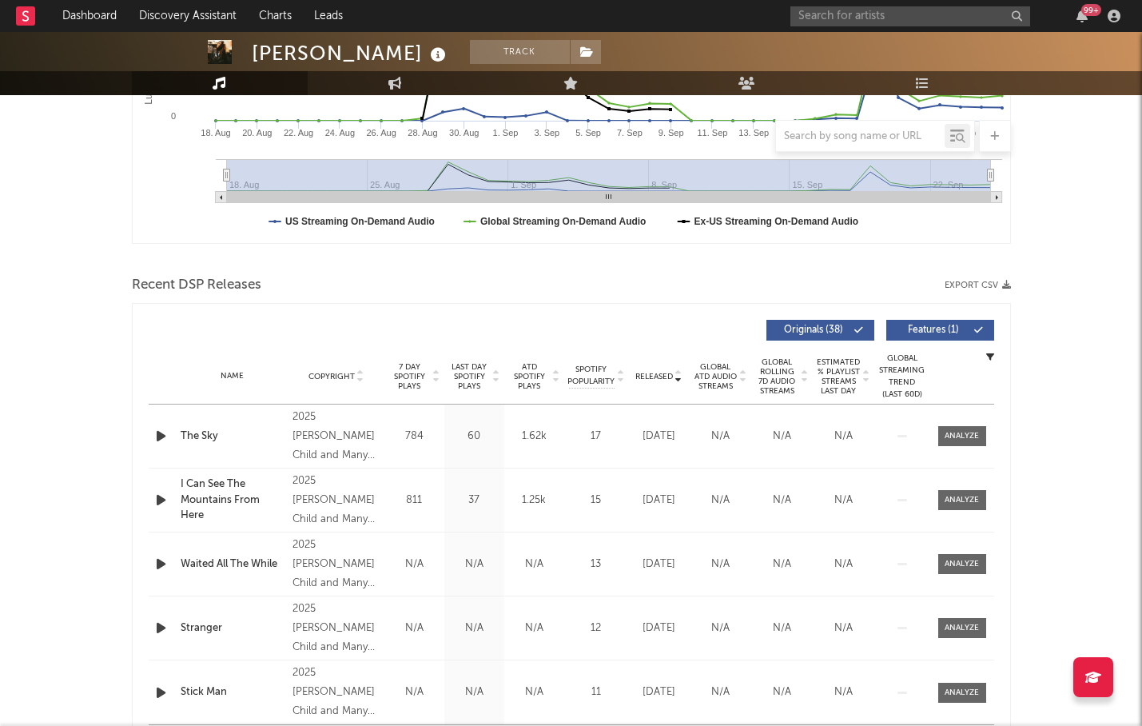
click at [526, 384] on span "ATD Spotify Plays" at bounding box center [529, 376] width 42 height 29
click at [929, 27] on div "99 +" at bounding box center [958, 16] width 336 height 32
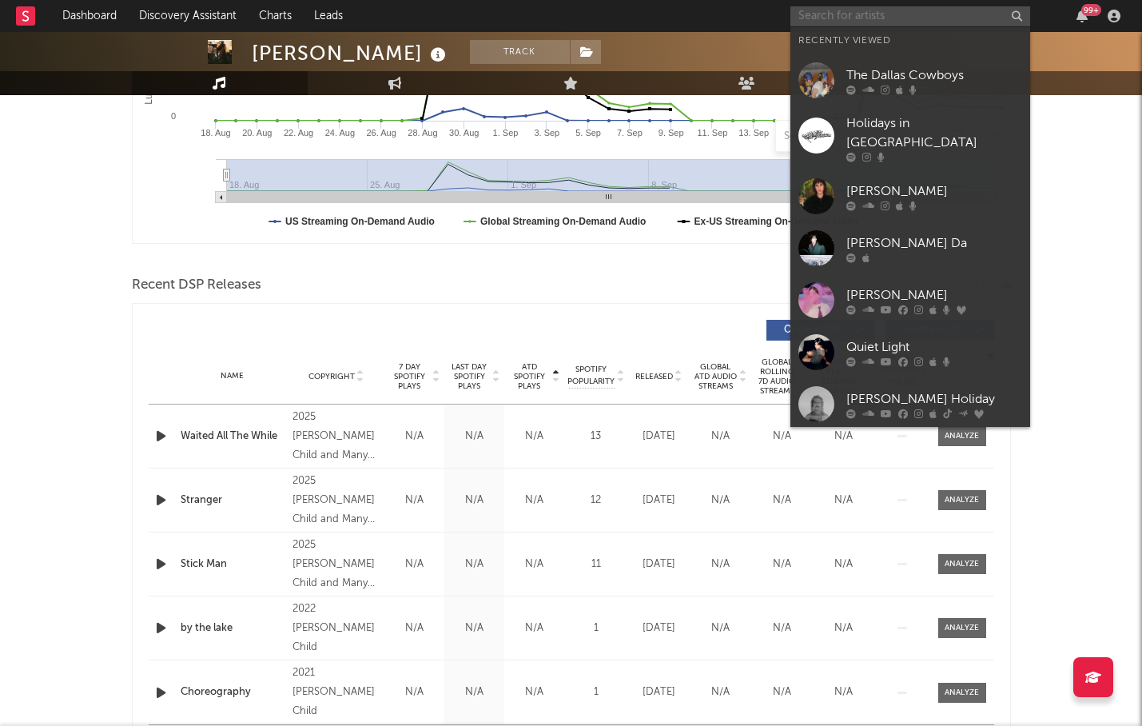
click at [917, 18] on input "text" at bounding box center [910, 16] width 240 height 20
paste input "Katzpascale"
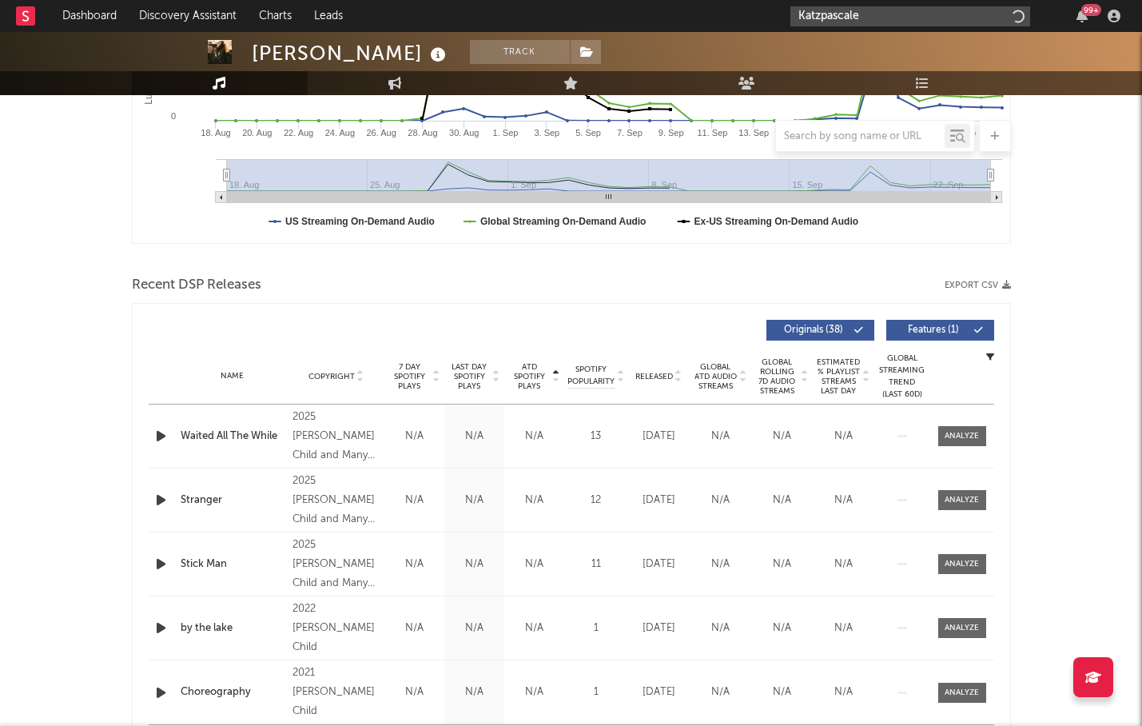
type input "Katzpascale"
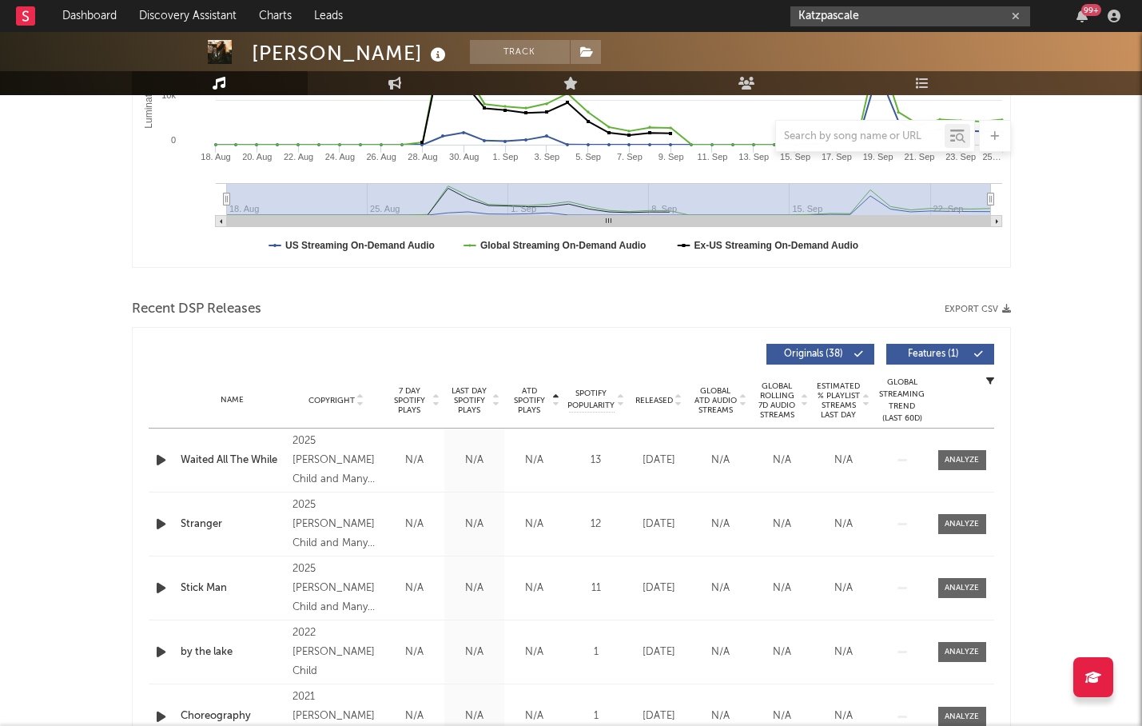
scroll to position [374, 0]
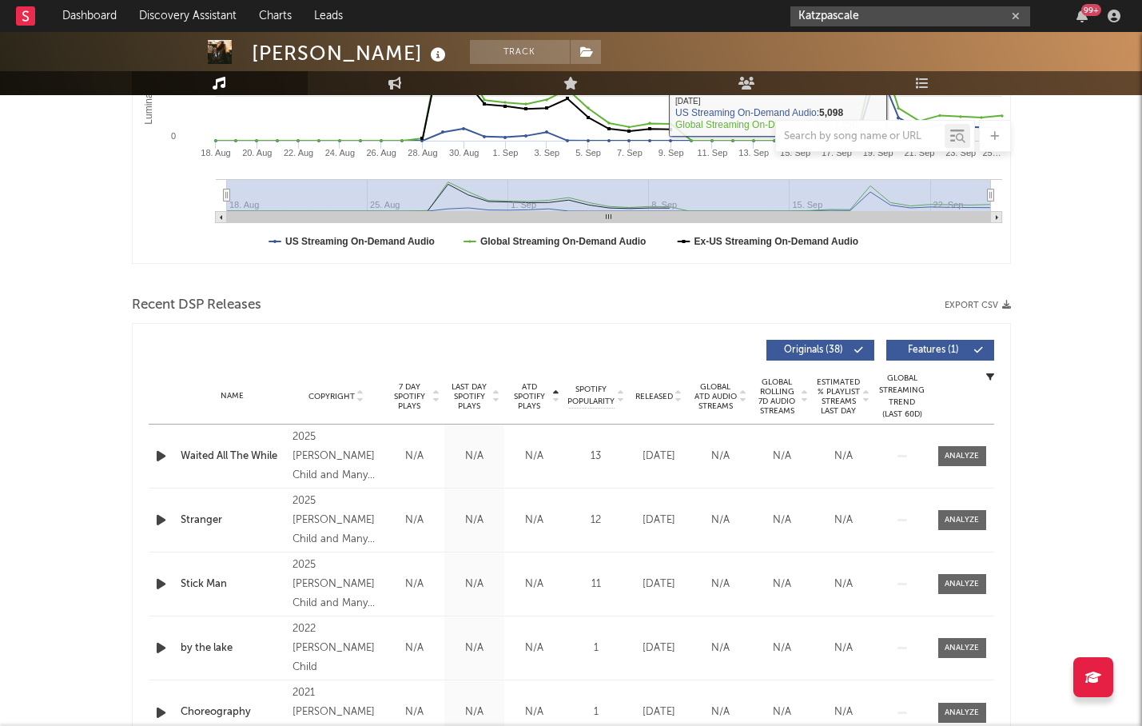
click at [917, 23] on input "Katzpascale" at bounding box center [910, 16] width 240 height 20
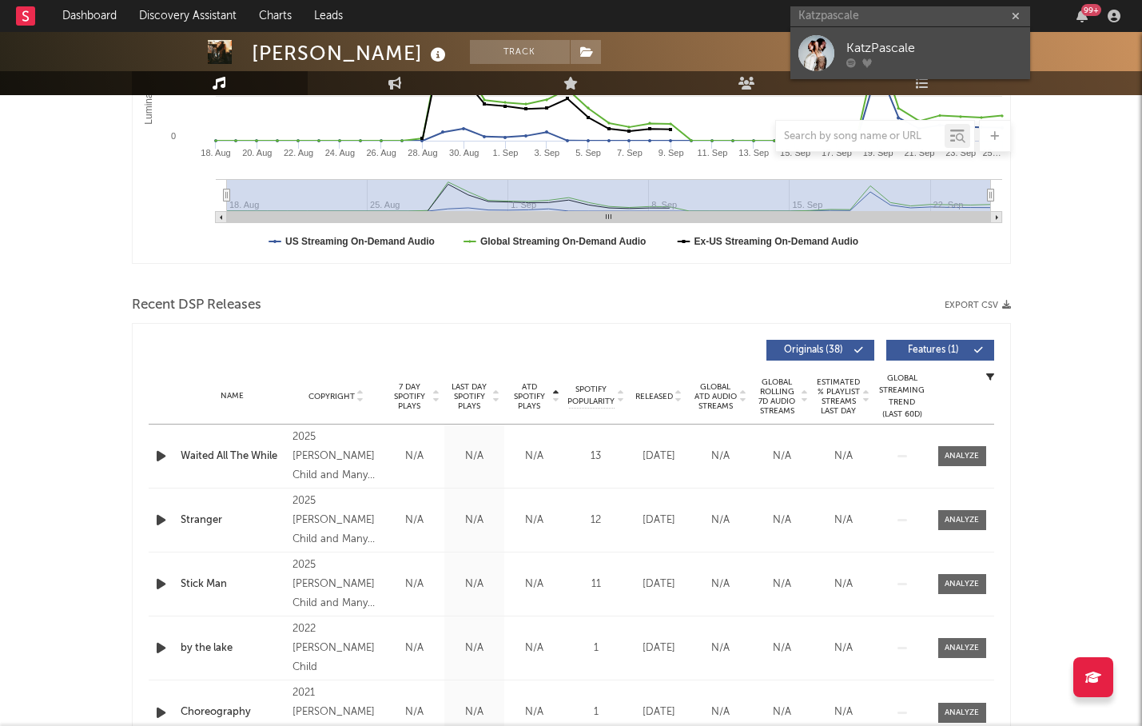
click at [912, 53] on div "KatzPascale" at bounding box center [934, 47] width 176 height 19
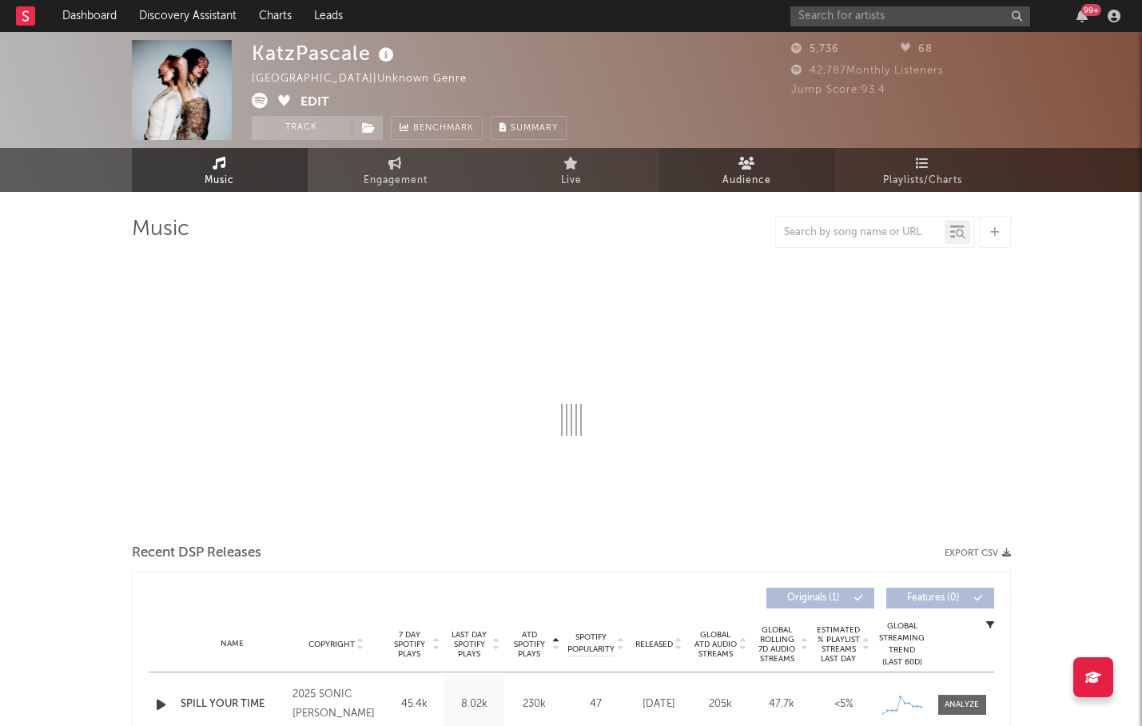
select select "1w"
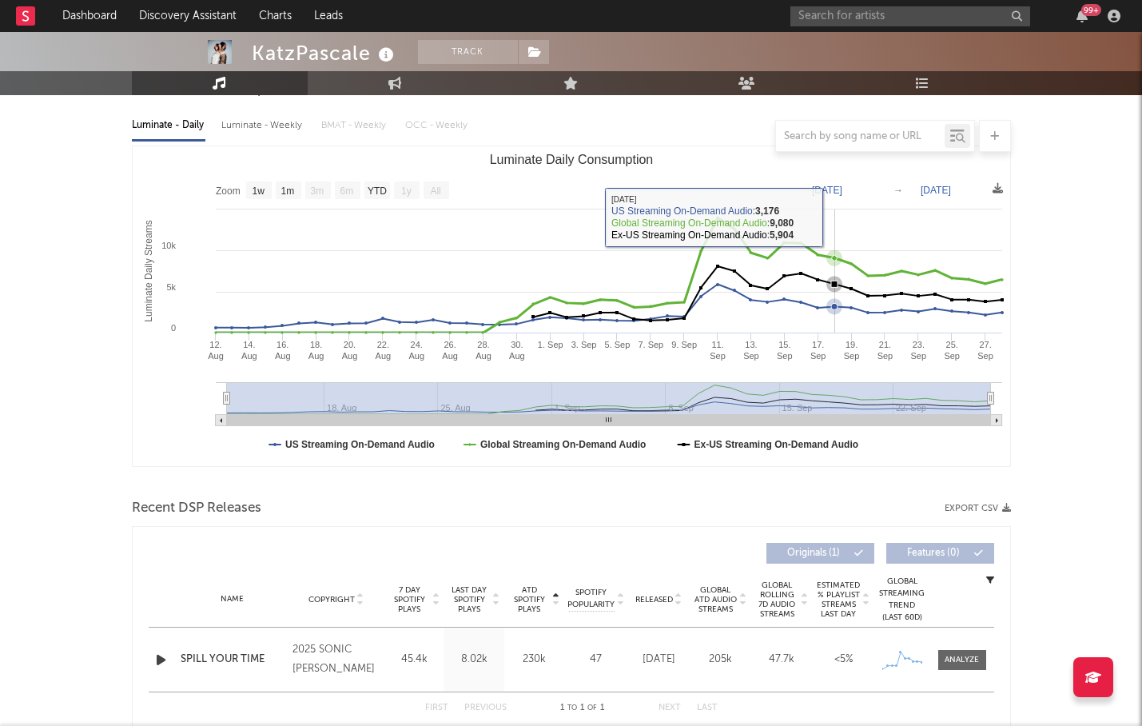
scroll to position [253, 0]
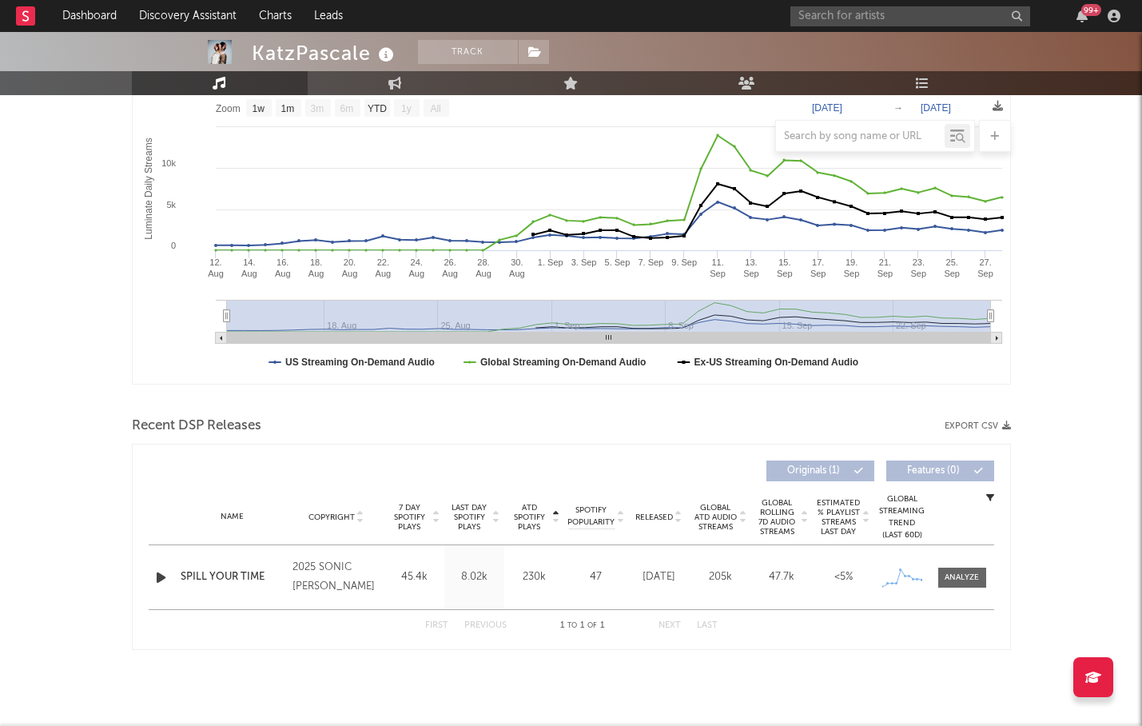
click at [666, 517] on span "Released" at bounding box center [654, 517] width 38 height 10
click at [840, 17] on input "text" at bounding box center [910, 16] width 240 height 20
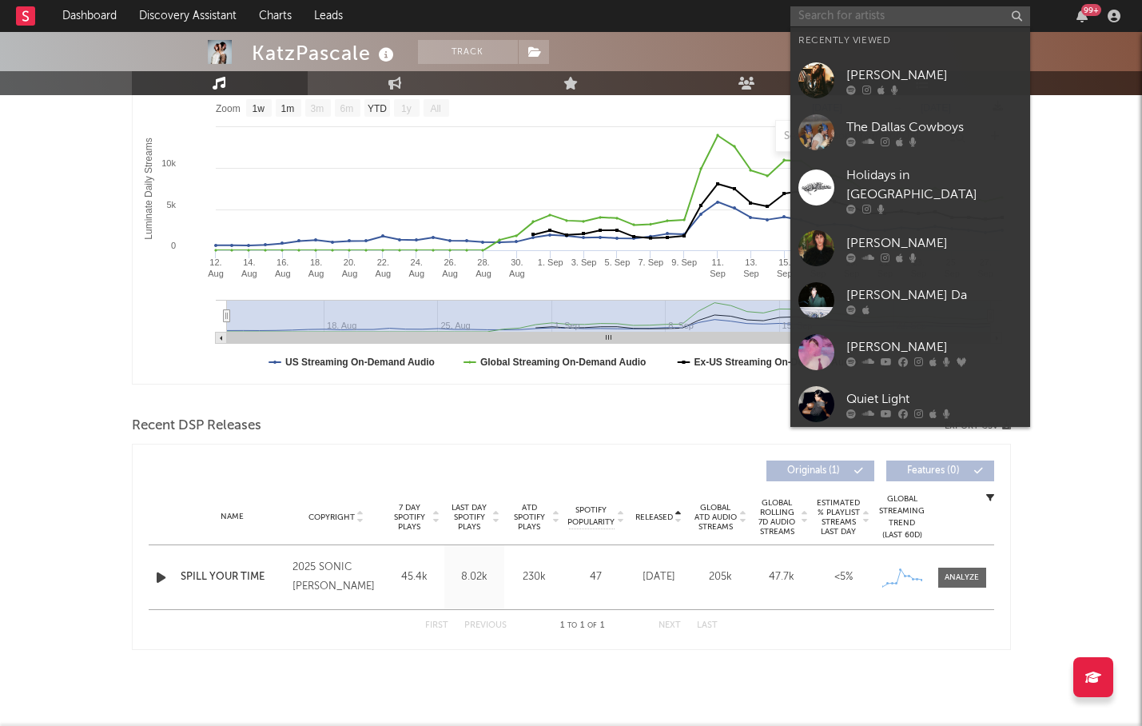
paste input "Prewn"
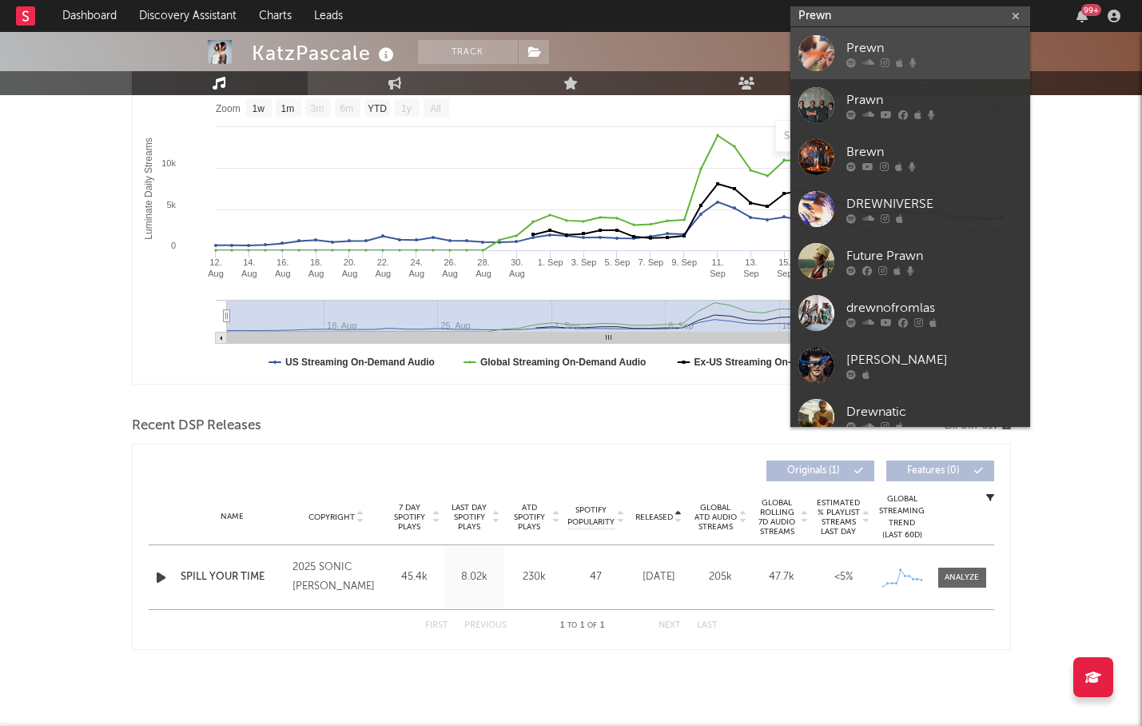
type input "Prewn"
click at [846, 66] on icon at bounding box center [851, 63] width 10 height 10
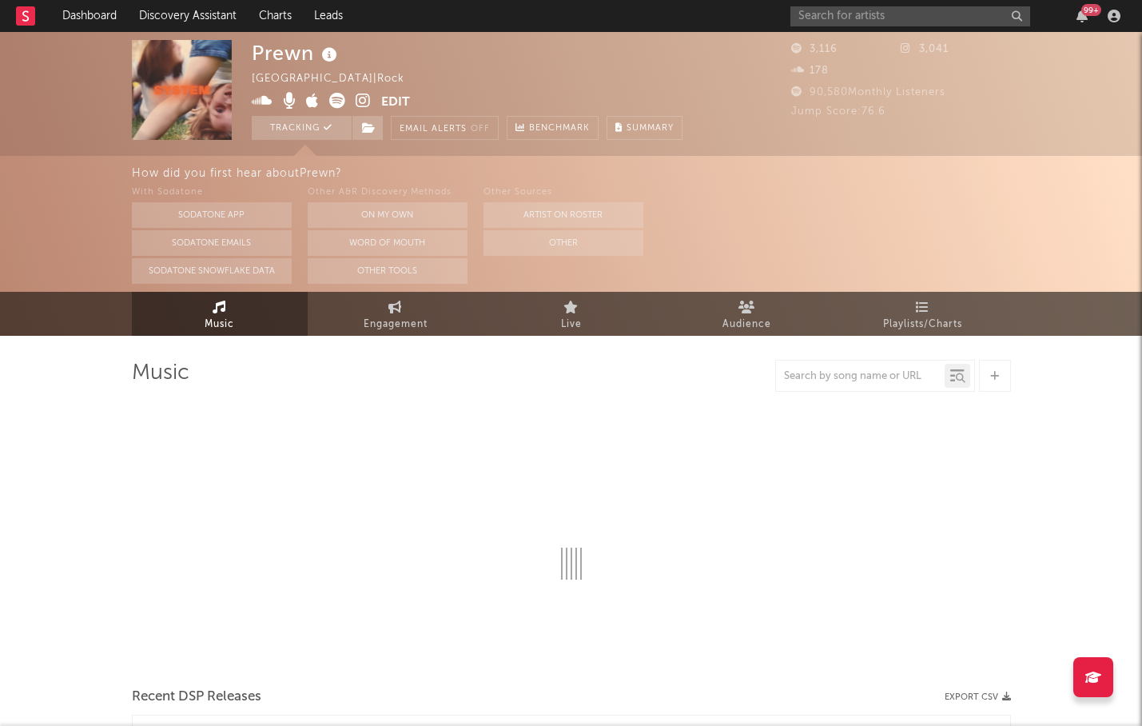
select select "1w"
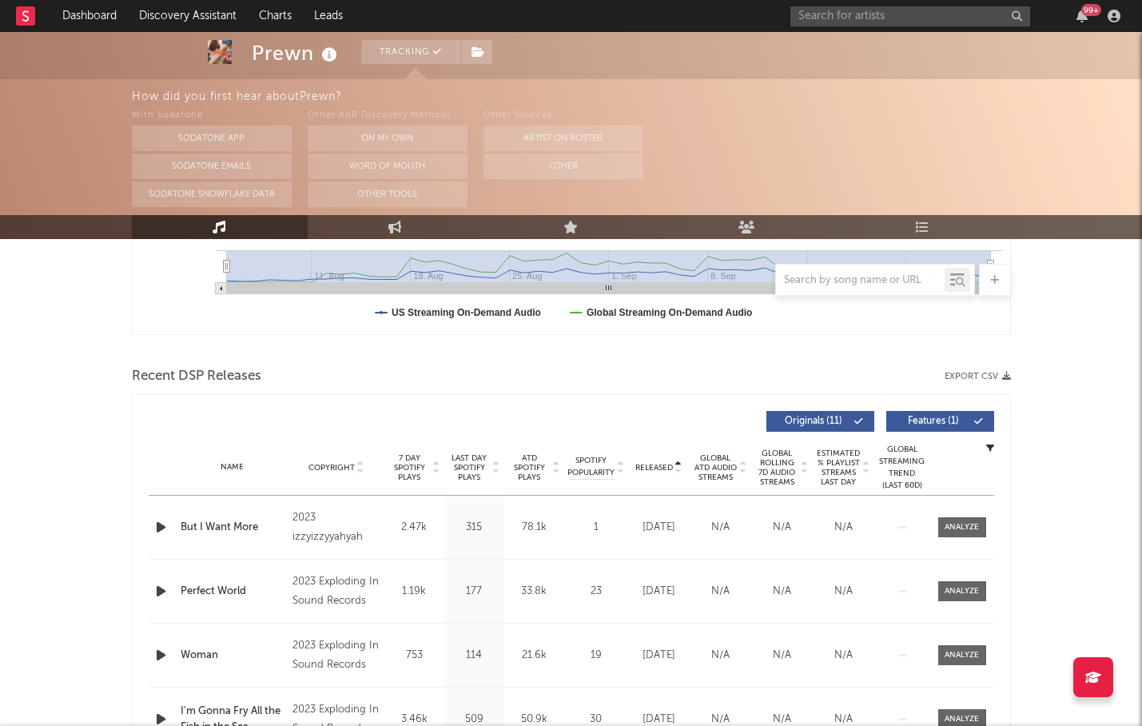
scroll to position [444, 0]
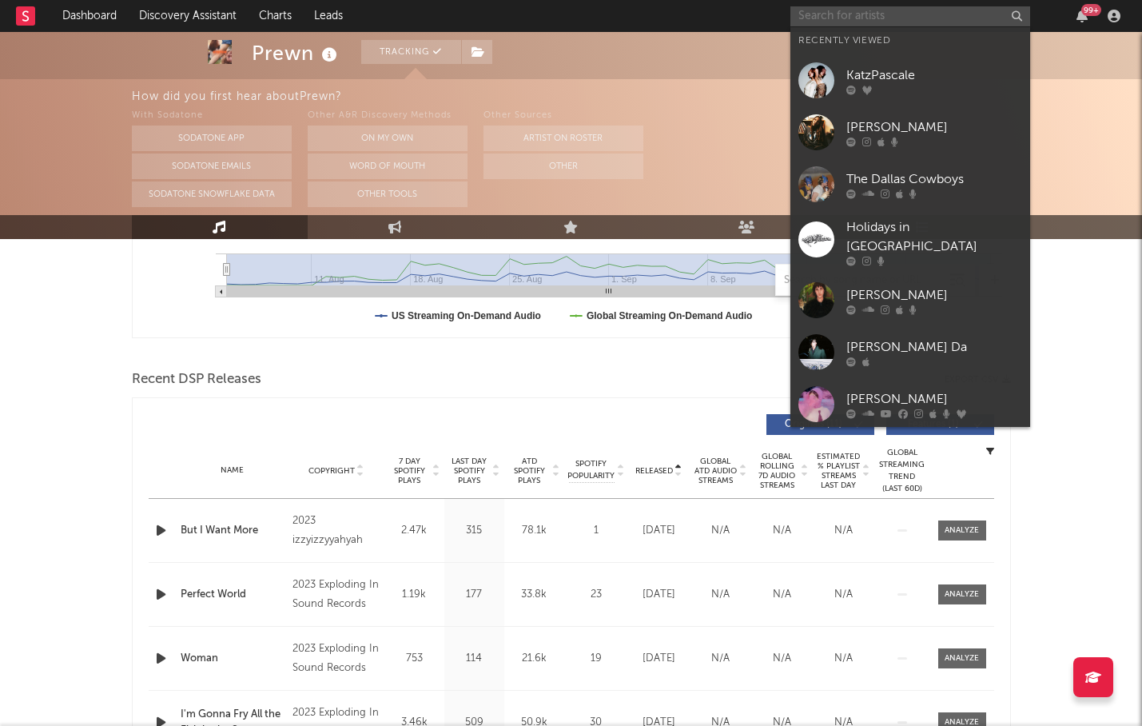
click at [842, 24] on input "text" at bounding box center [910, 16] width 240 height 20
paste input "Attica"
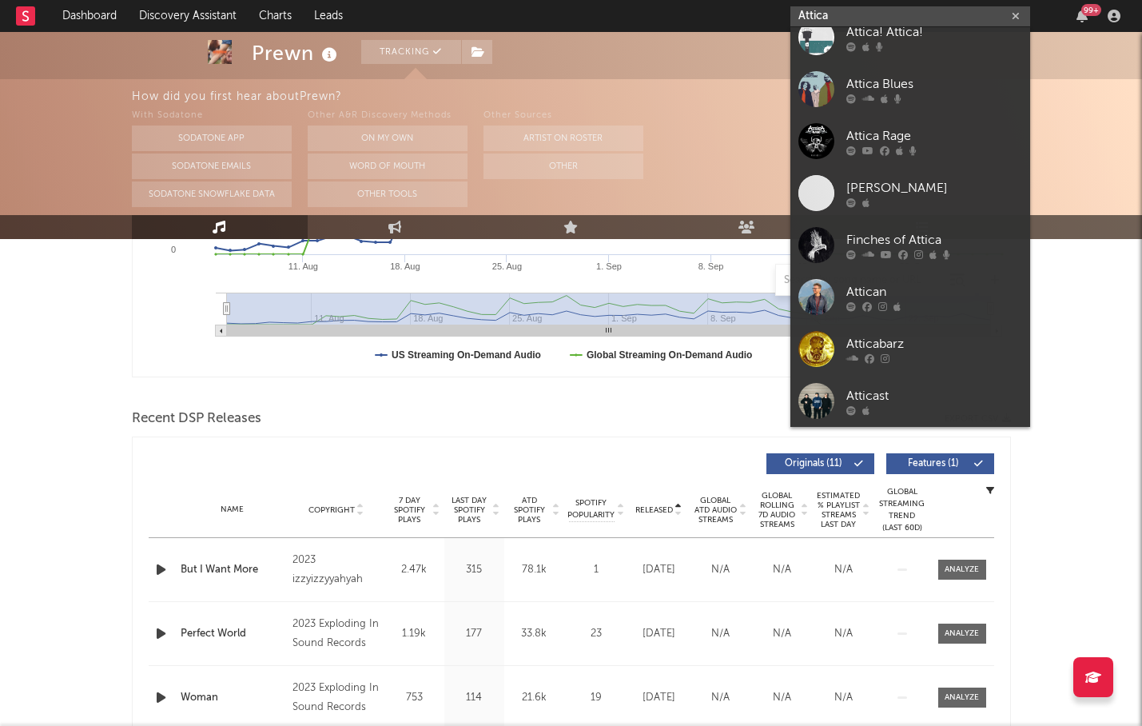
scroll to position [403, 0]
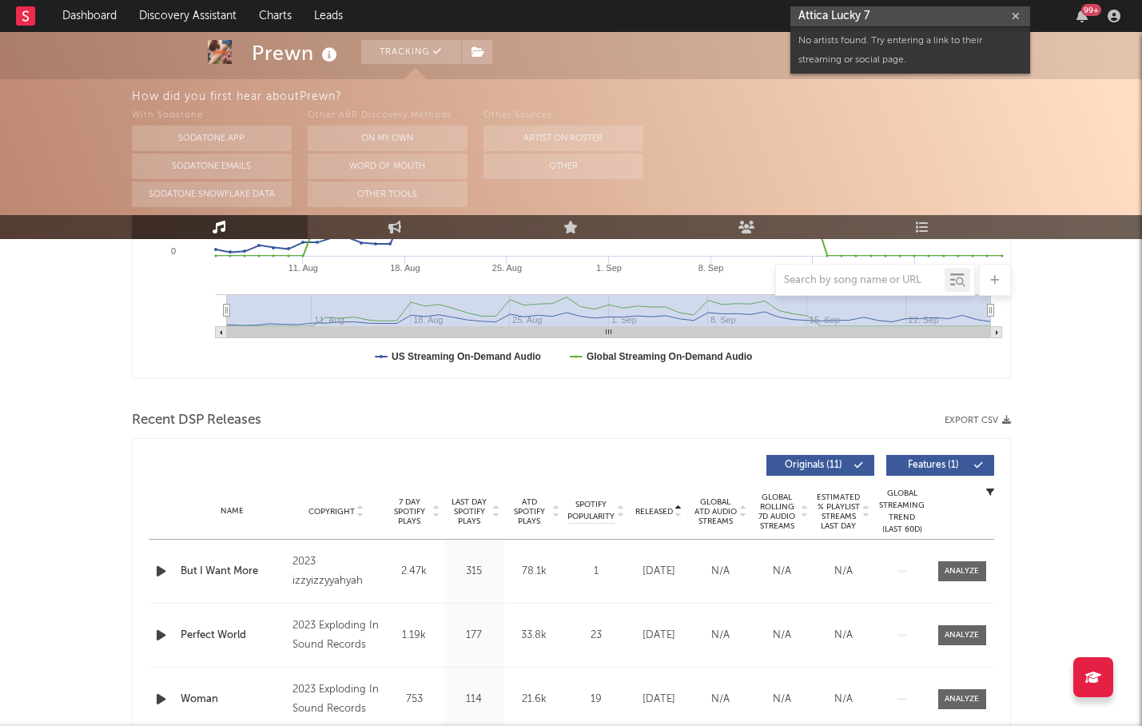
click at [903, 14] on input "Attica Lucky 7" at bounding box center [910, 16] width 240 height 20
drag, startPoint x: 832, startPoint y: 14, endPoint x: 901, endPoint y: 14, distance: 68.7
click at [900, 14] on input "Attica Lucky 7" at bounding box center [910, 16] width 240 height 20
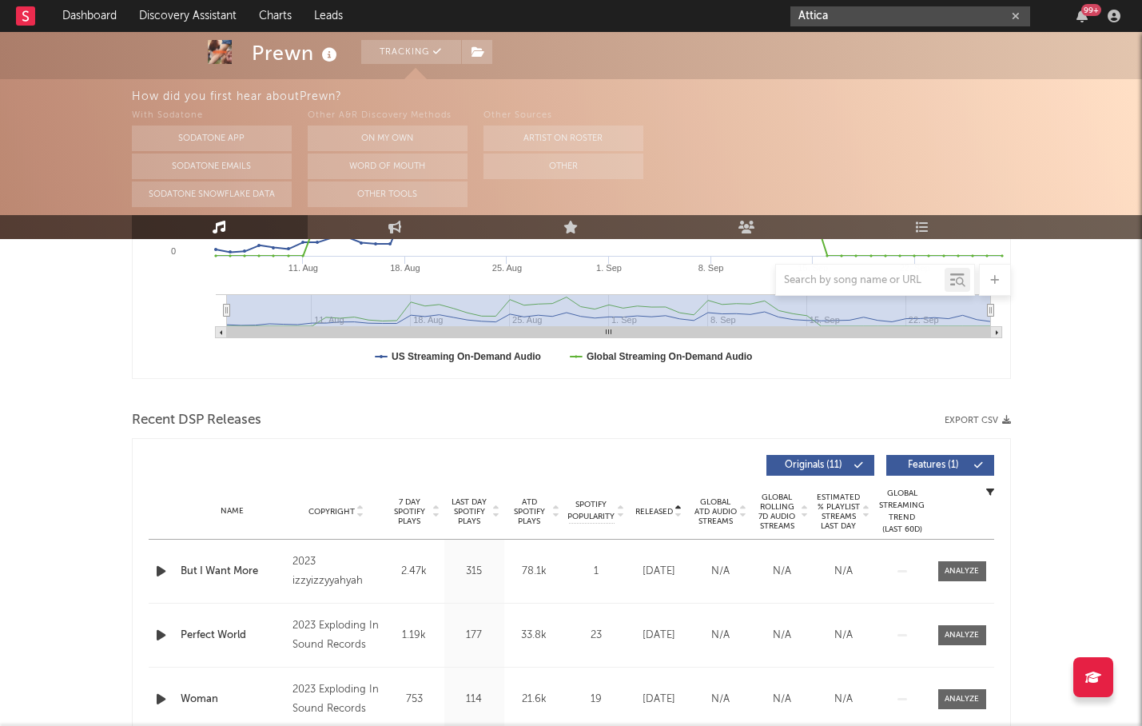
type input "Attica"
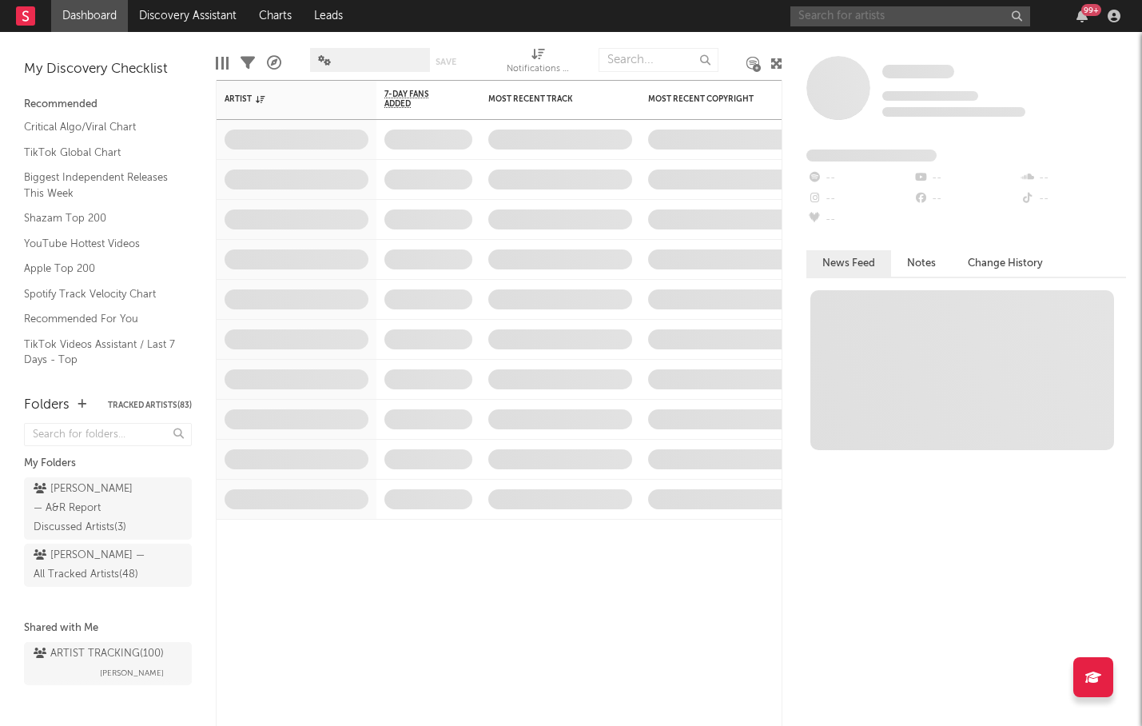
click at [847, 18] on input "text" at bounding box center [910, 16] width 240 height 20
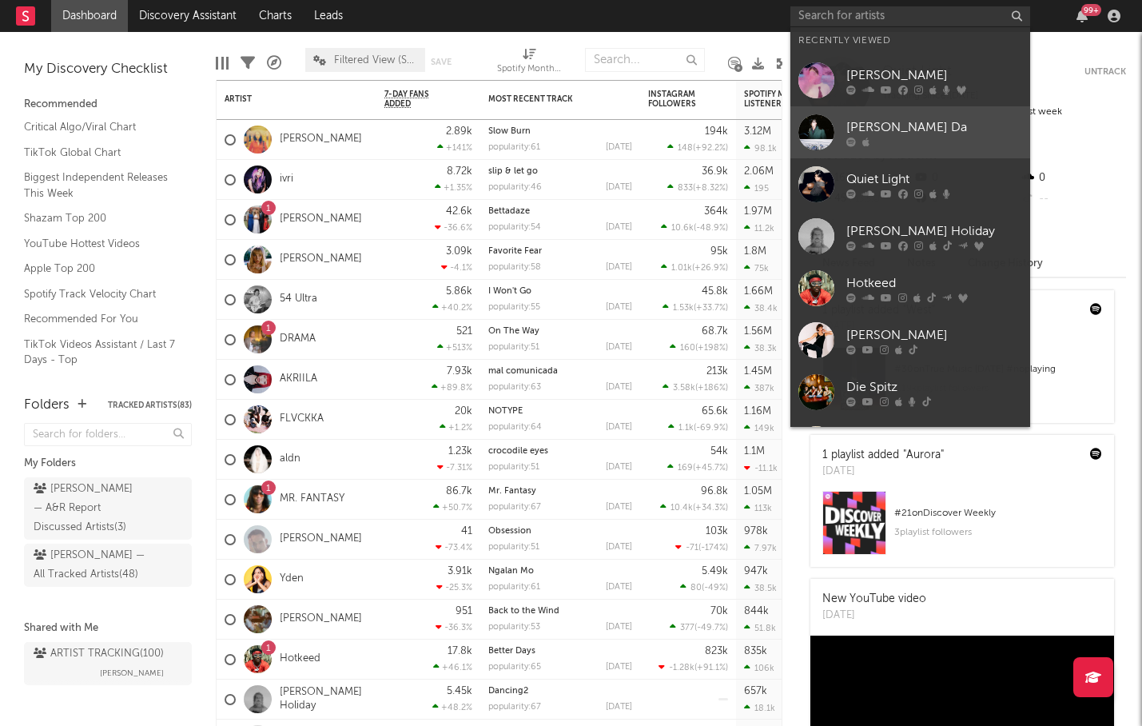
click at [881, 113] on link "[PERSON_NAME] Da" at bounding box center [910, 132] width 240 height 52
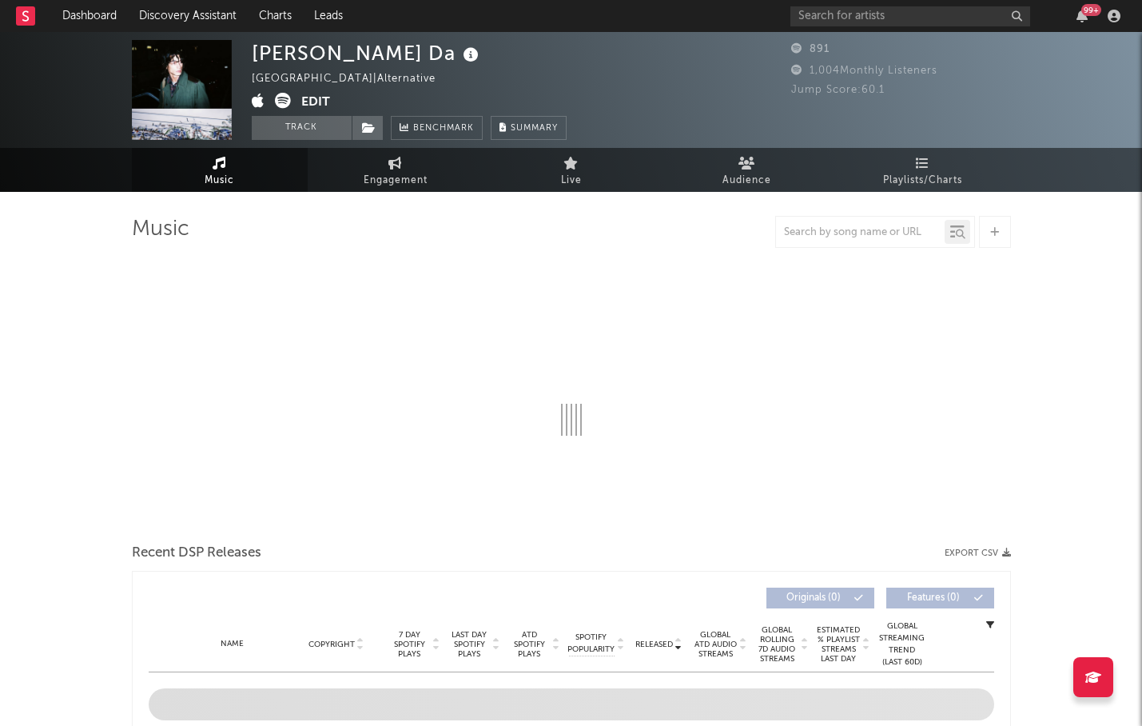
select select "1w"
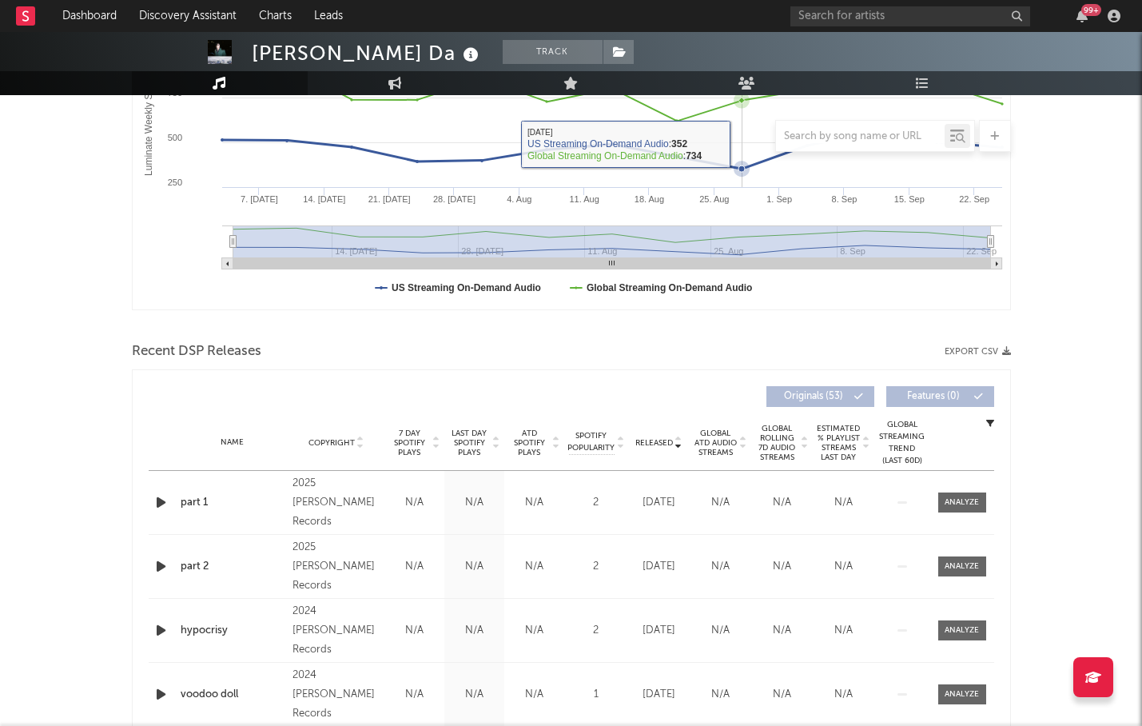
scroll to position [326, 0]
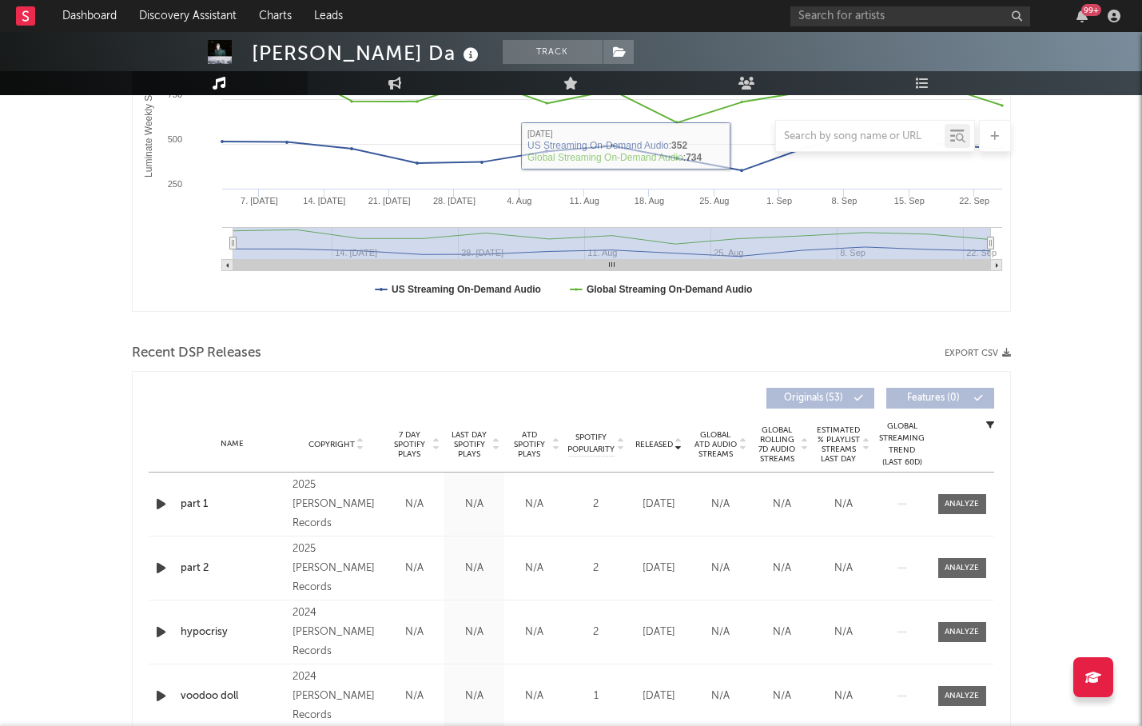
click at [539, 436] on span "ATD Spotify Plays" at bounding box center [529, 444] width 42 height 29
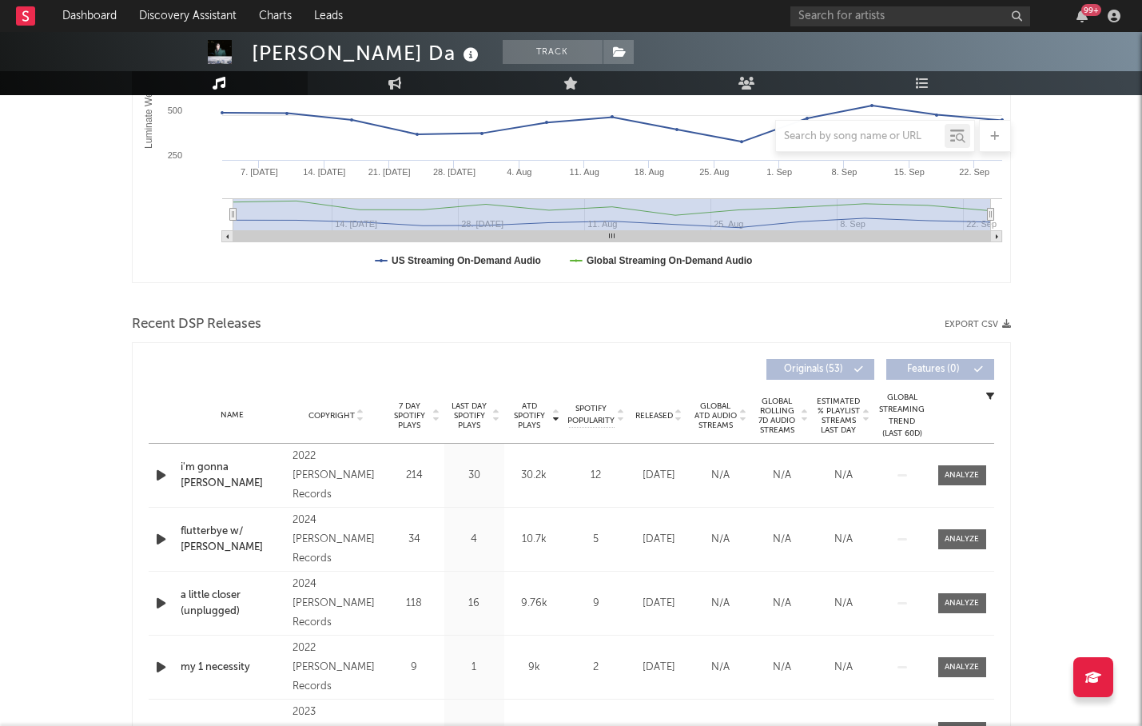
scroll to position [353, 0]
click at [161, 475] on icon "button" at bounding box center [161, 477] width 17 height 20
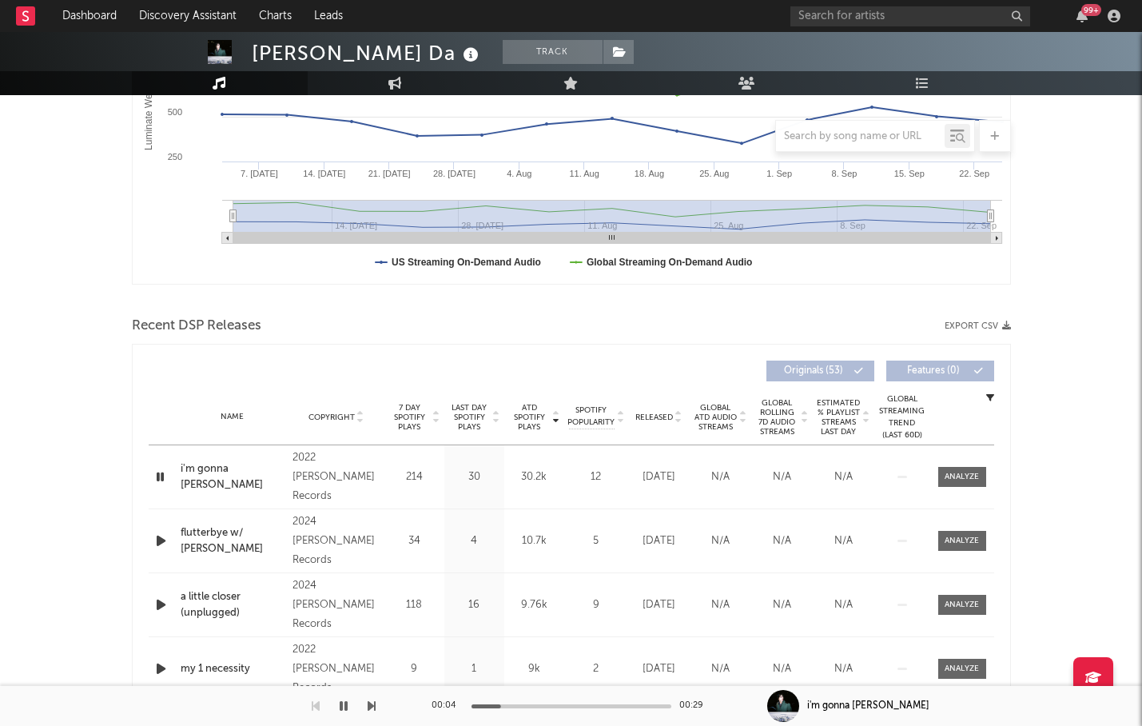
click at [166, 538] on icon "button" at bounding box center [161, 541] width 17 height 20
click at [165, 599] on icon "button" at bounding box center [161, 605] width 17 height 20
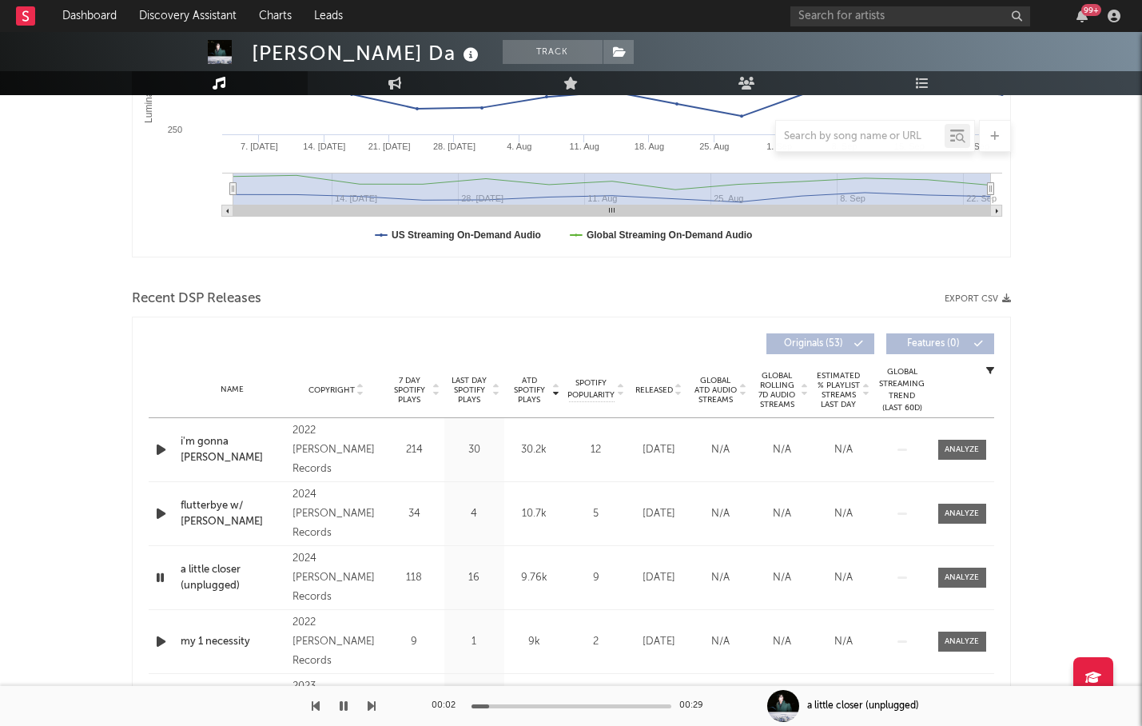
click at [166, 638] on icon "button" at bounding box center [161, 641] width 17 height 20
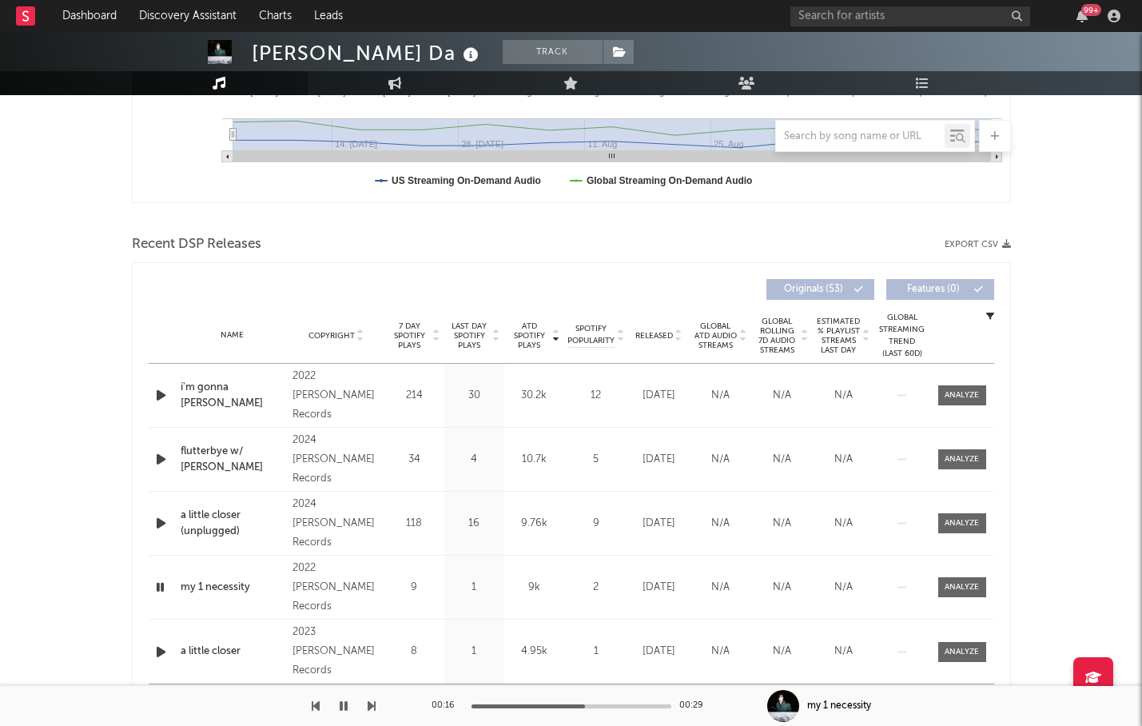
click at [585, 704] on div at bounding box center [571, 706] width 200 height 4
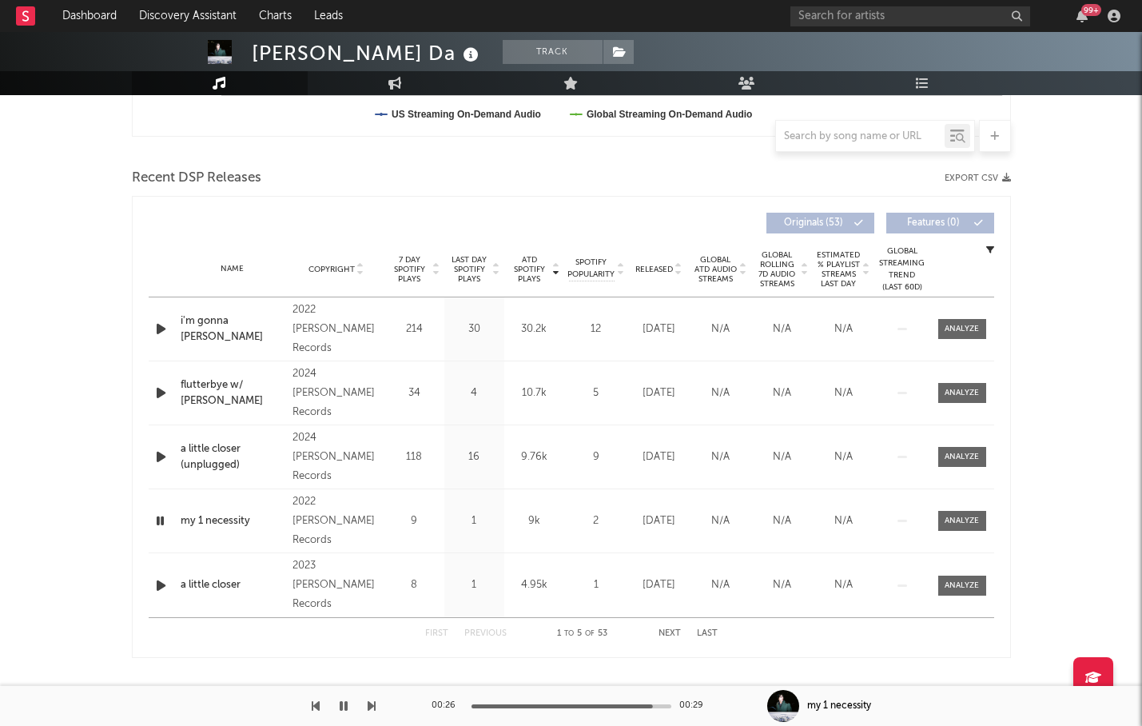
click at [160, 583] on icon "button" at bounding box center [161, 585] width 17 height 20
click at [161, 583] on icon "button" at bounding box center [160, 585] width 15 height 20
